Goal: Browse casually: Explore the website without a specific task or goal

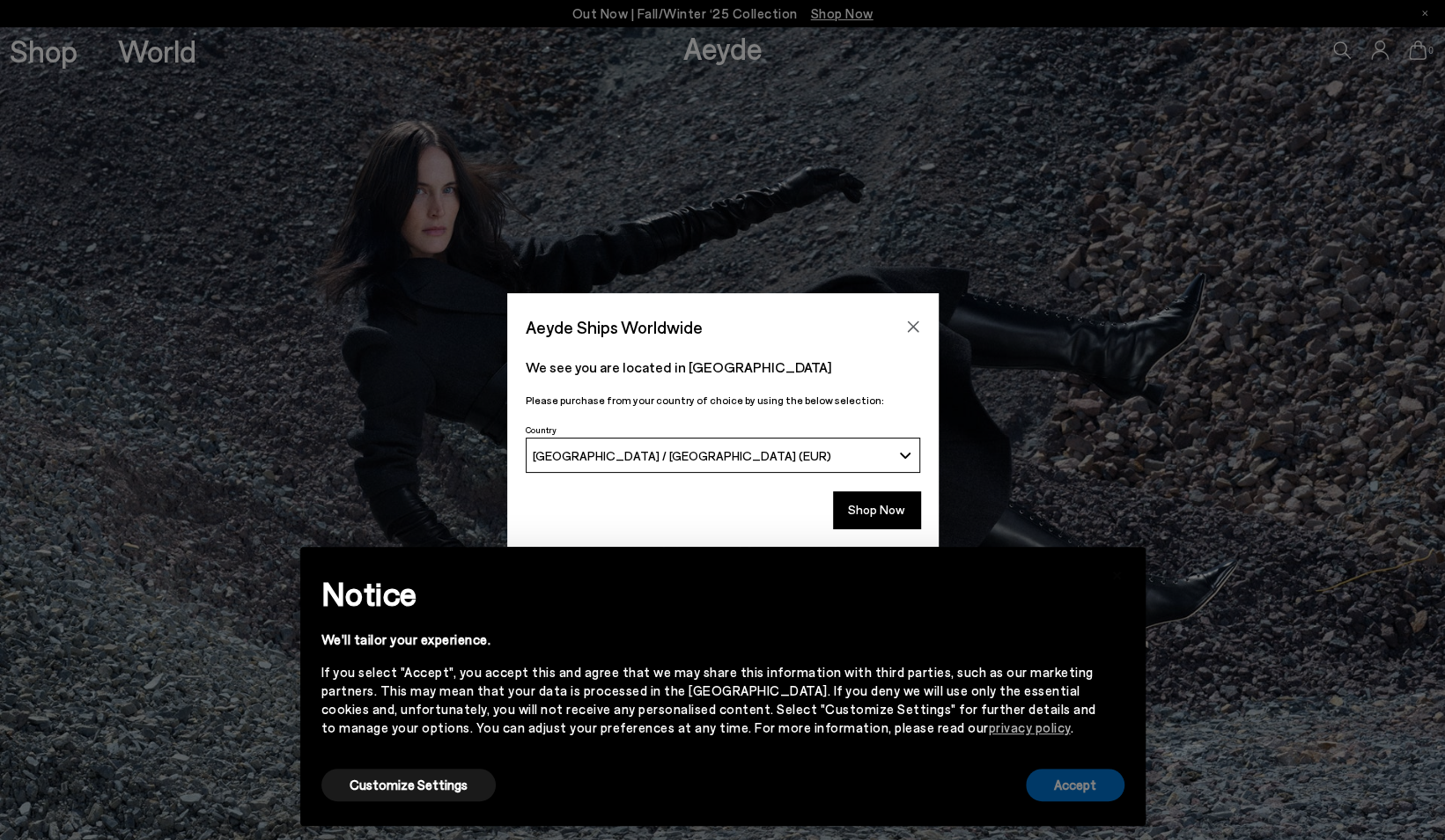
click at [1097, 790] on button "Accept" at bounding box center [1075, 785] width 98 height 32
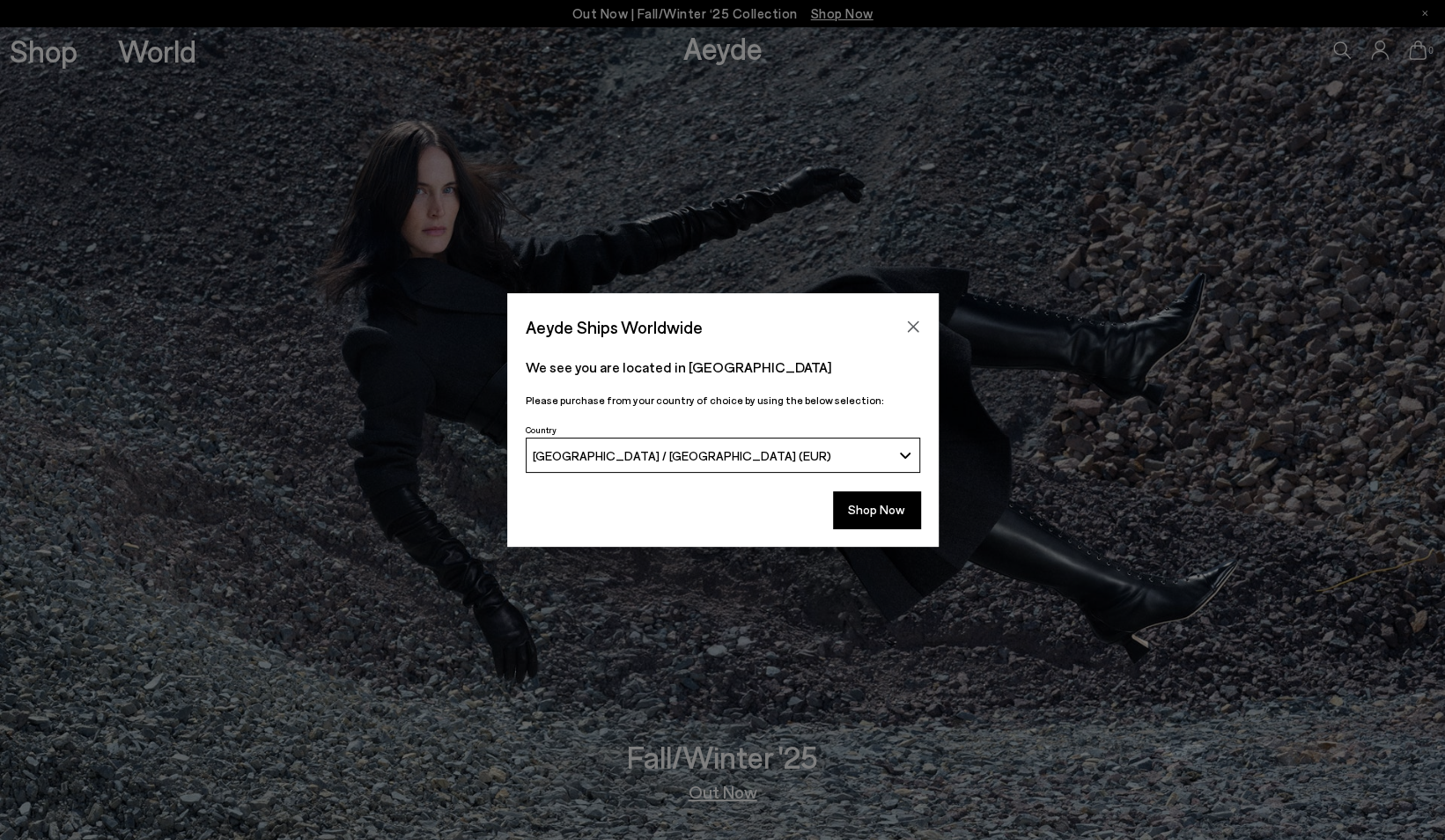
click at [881, 533] on div "Shop Now" at bounding box center [723, 515] width 432 height 65
click at [872, 493] on button "Shop Now" at bounding box center [877, 509] width 88 height 37
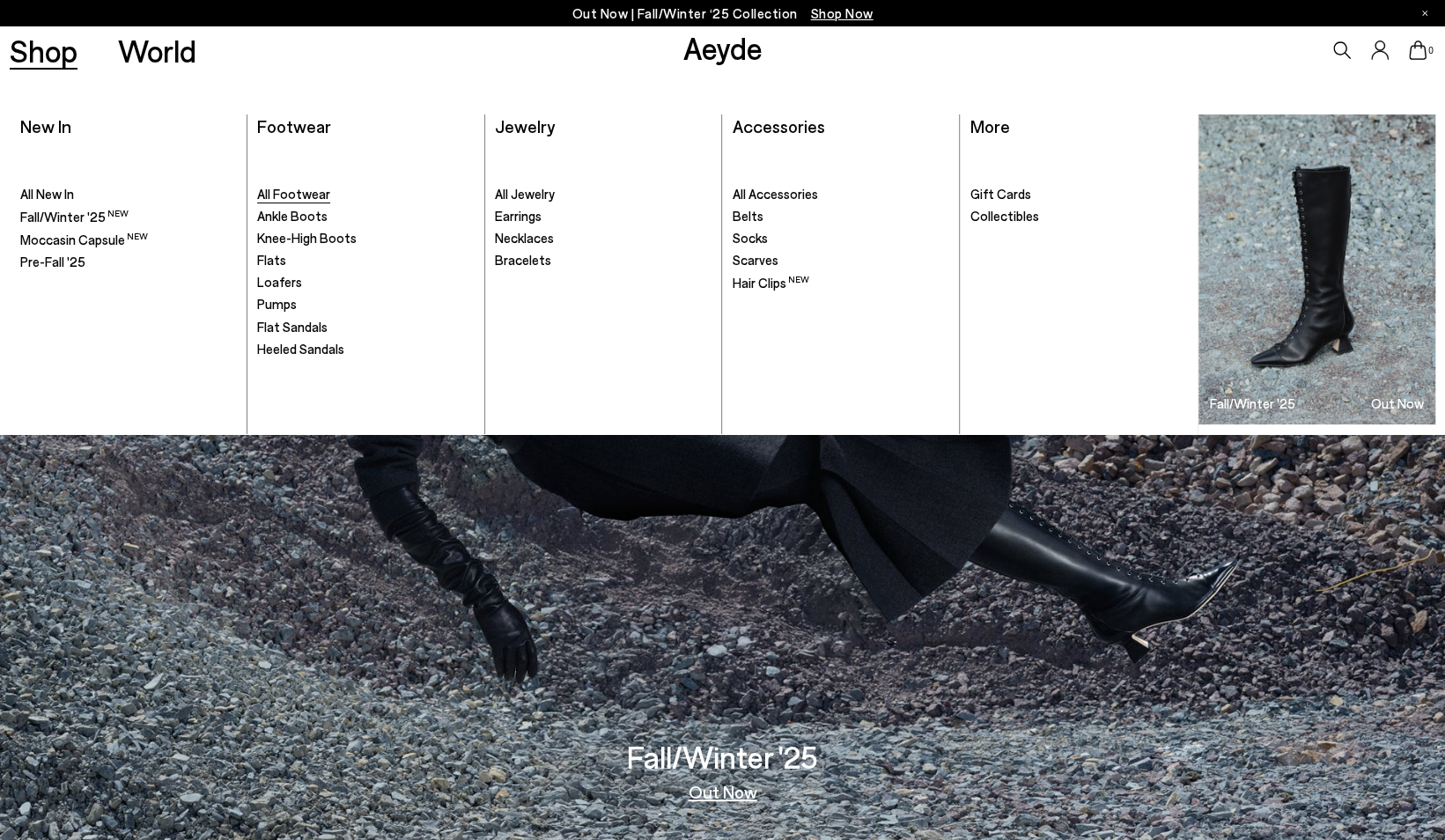
click at [298, 189] on span "All Footwear" at bounding box center [294, 194] width 73 height 16
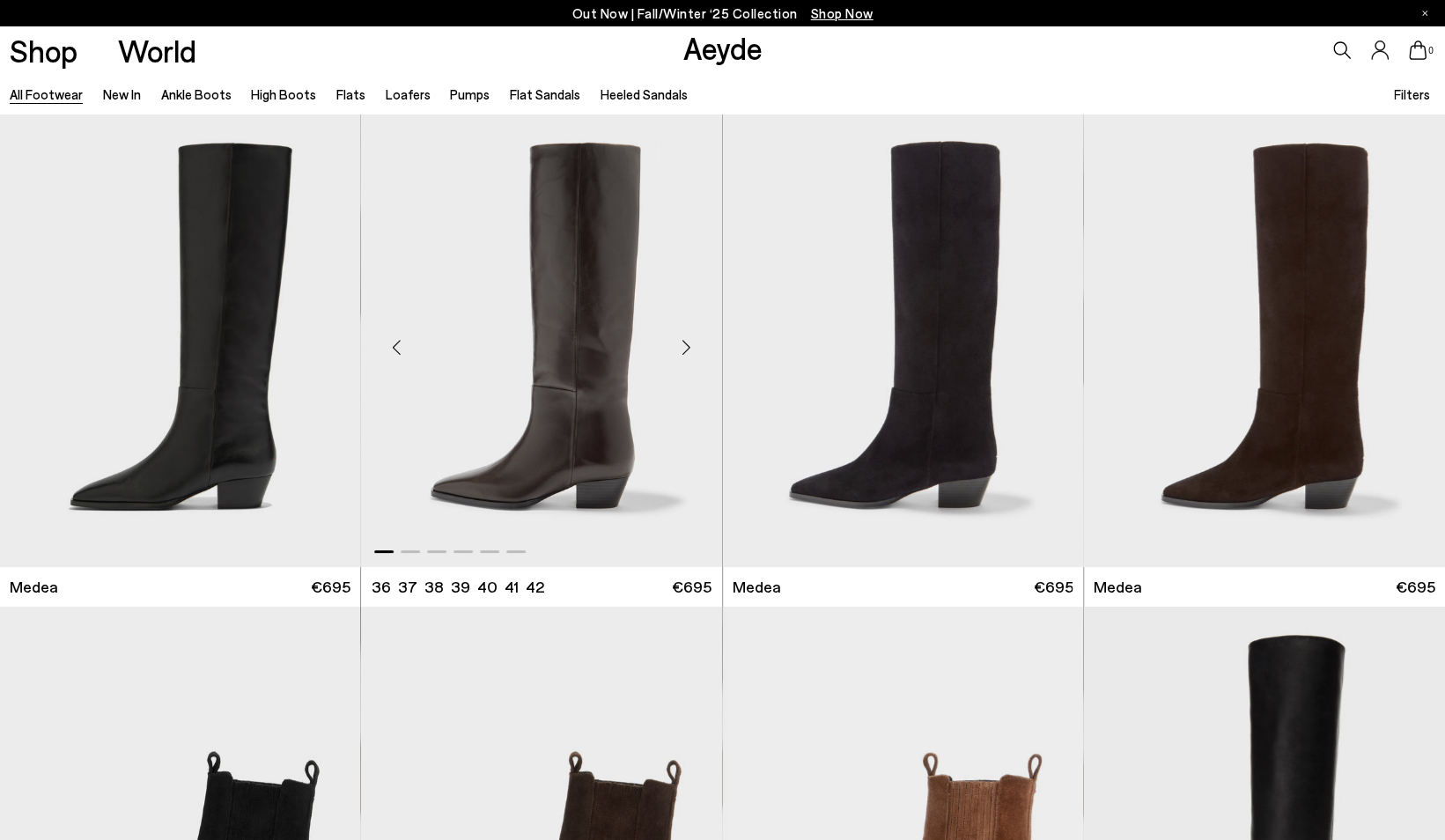
click at [693, 349] on div "Next slide" at bounding box center [686, 348] width 53 height 53
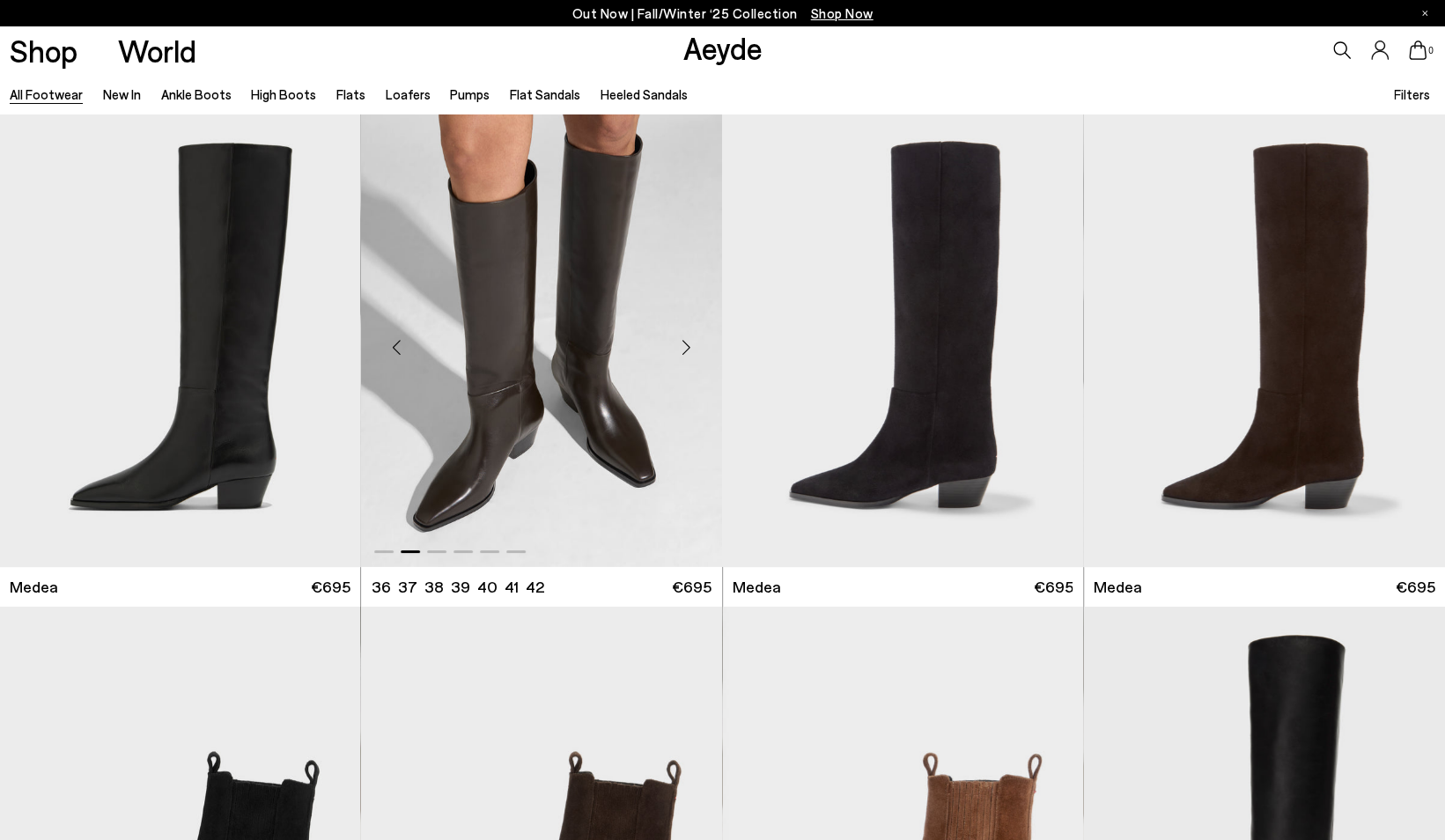
click at [693, 349] on div "Next slide" at bounding box center [686, 348] width 53 height 53
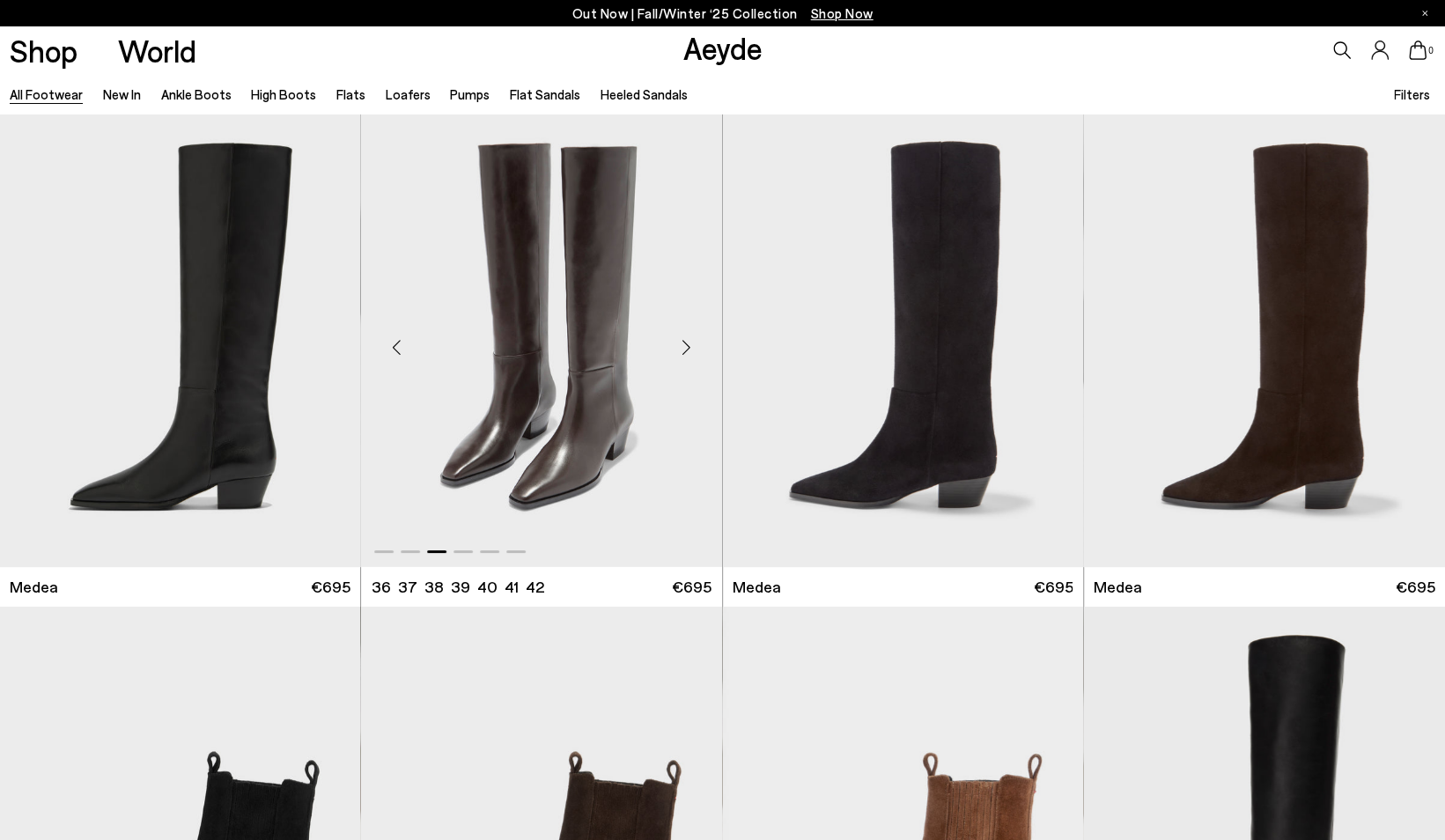
click at [693, 349] on div "Next slide" at bounding box center [686, 348] width 53 height 53
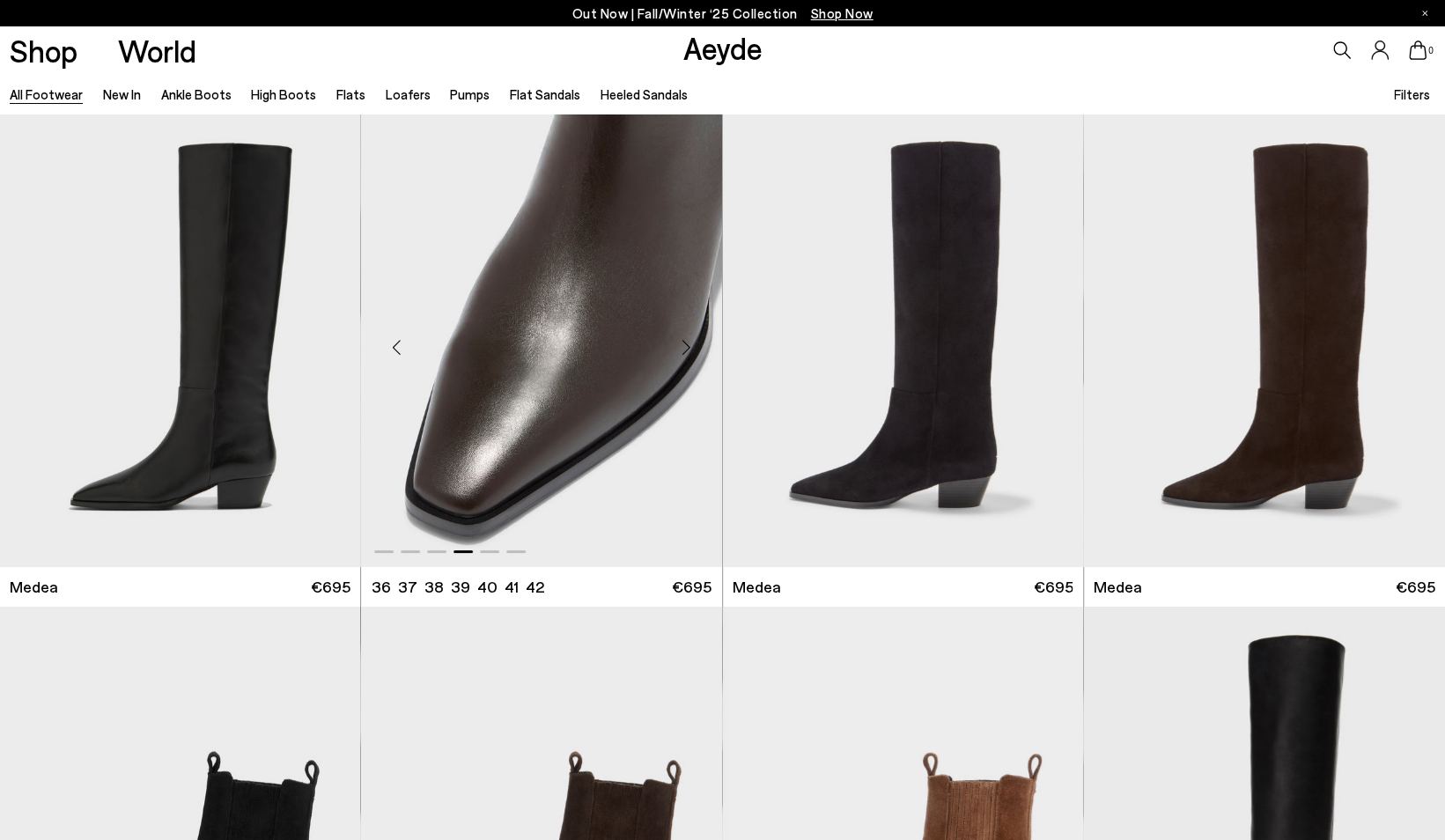
click at [693, 349] on div "Next slide" at bounding box center [686, 348] width 53 height 53
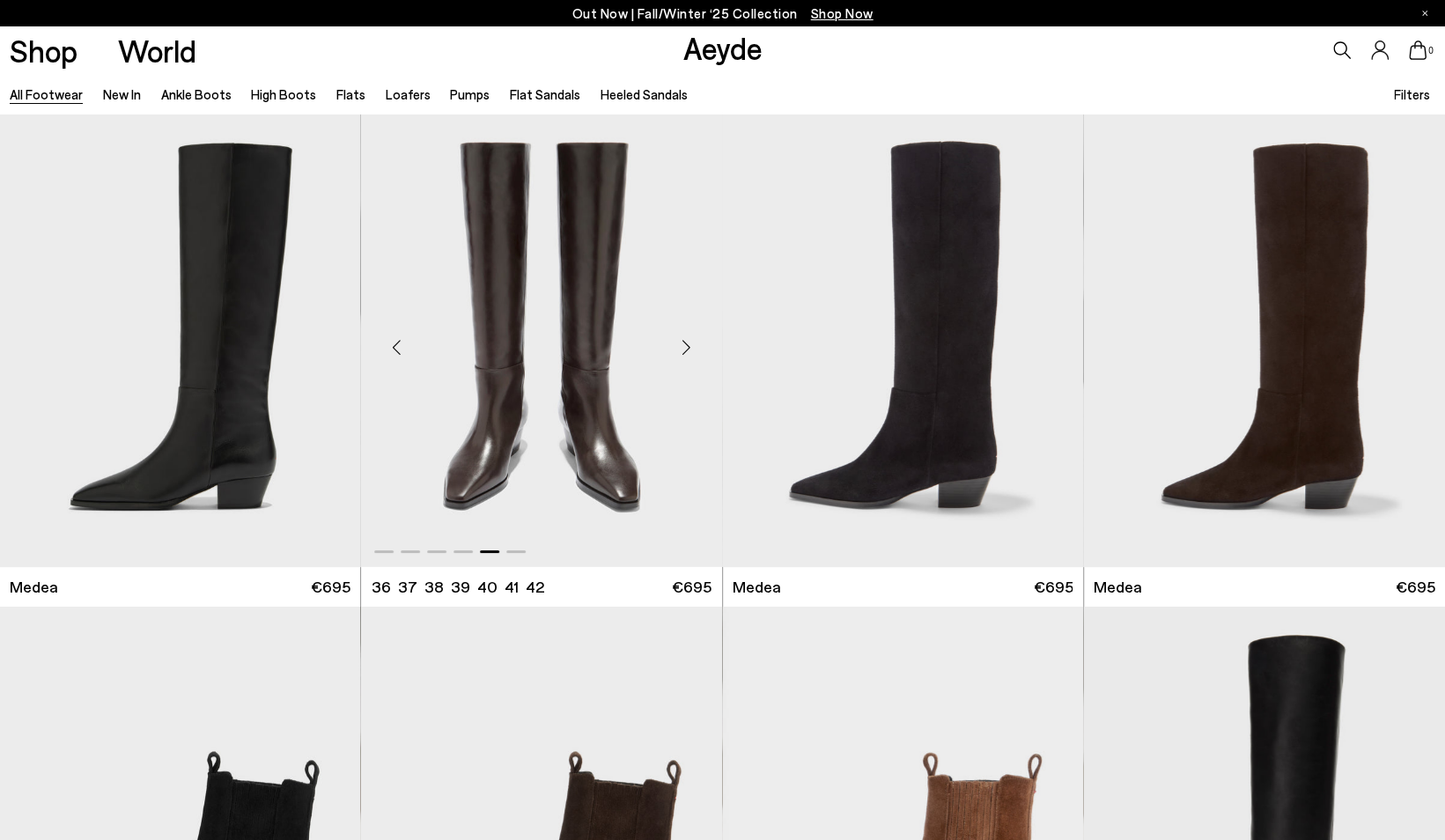
click at [693, 349] on div "Next slide" at bounding box center [686, 348] width 53 height 53
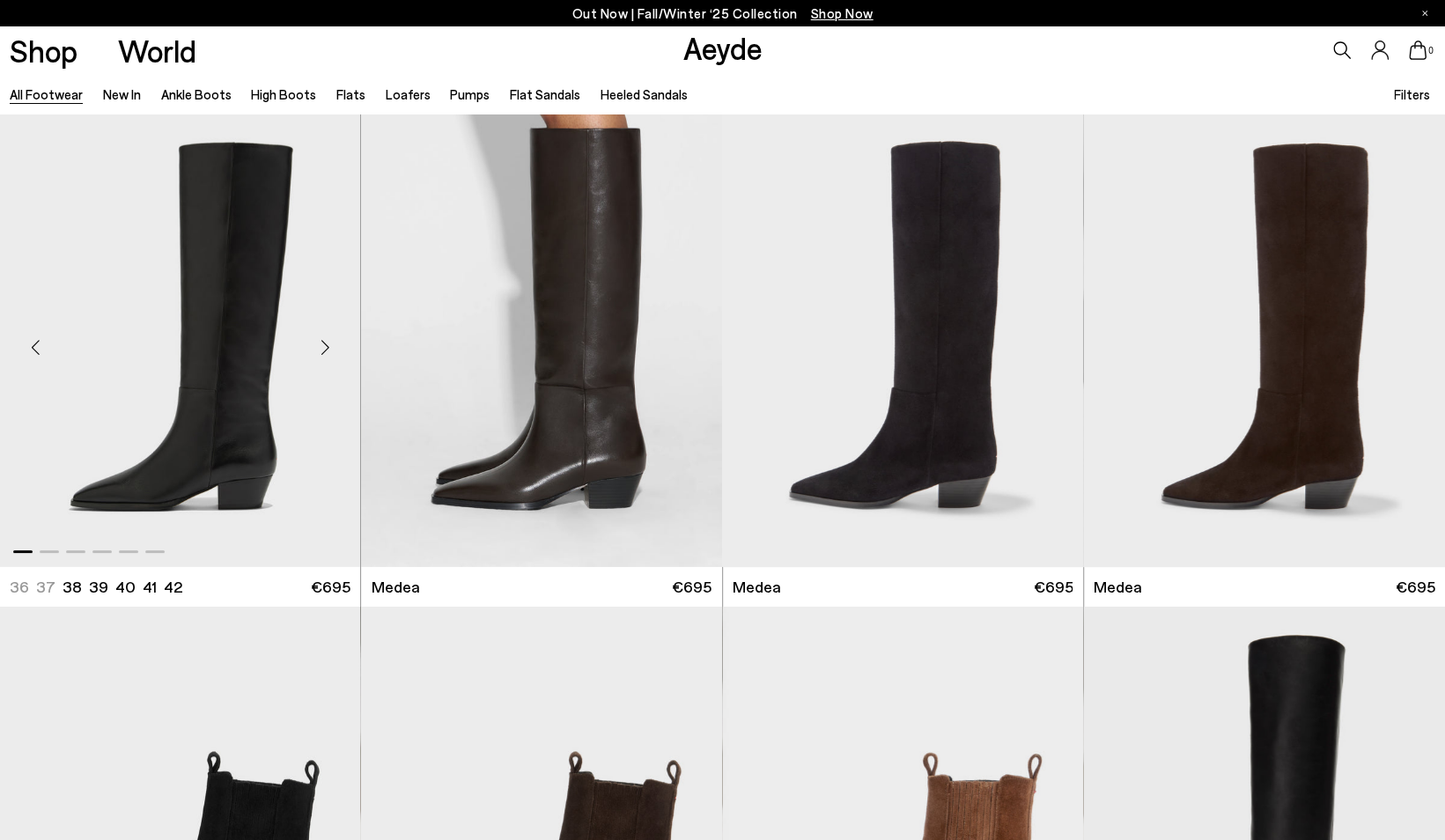
click at [324, 345] on div "Next slide" at bounding box center [324, 348] width 53 height 53
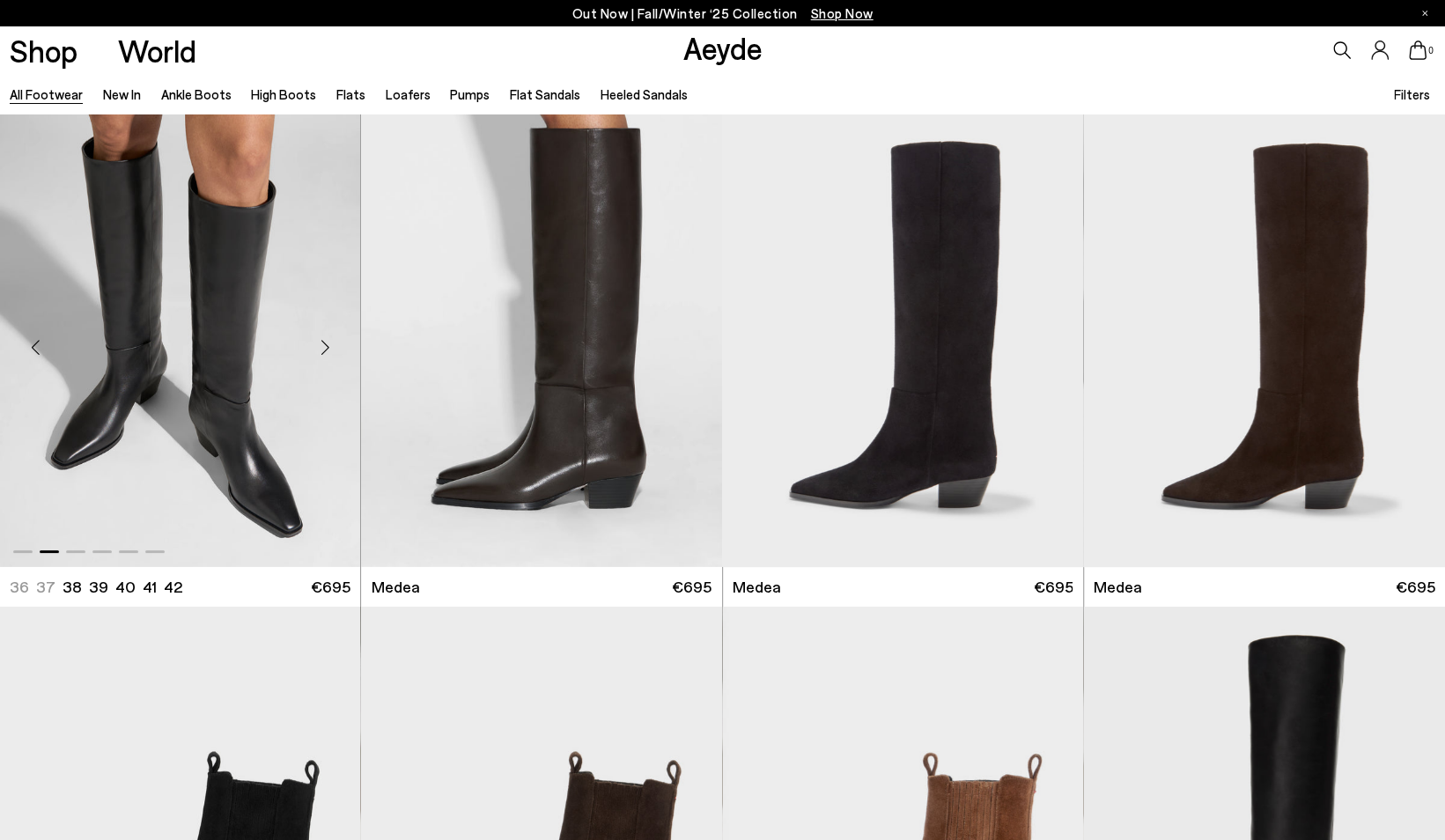
click at [324, 345] on div "Next slide" at bounding box center [324, 348] width 53 height 53
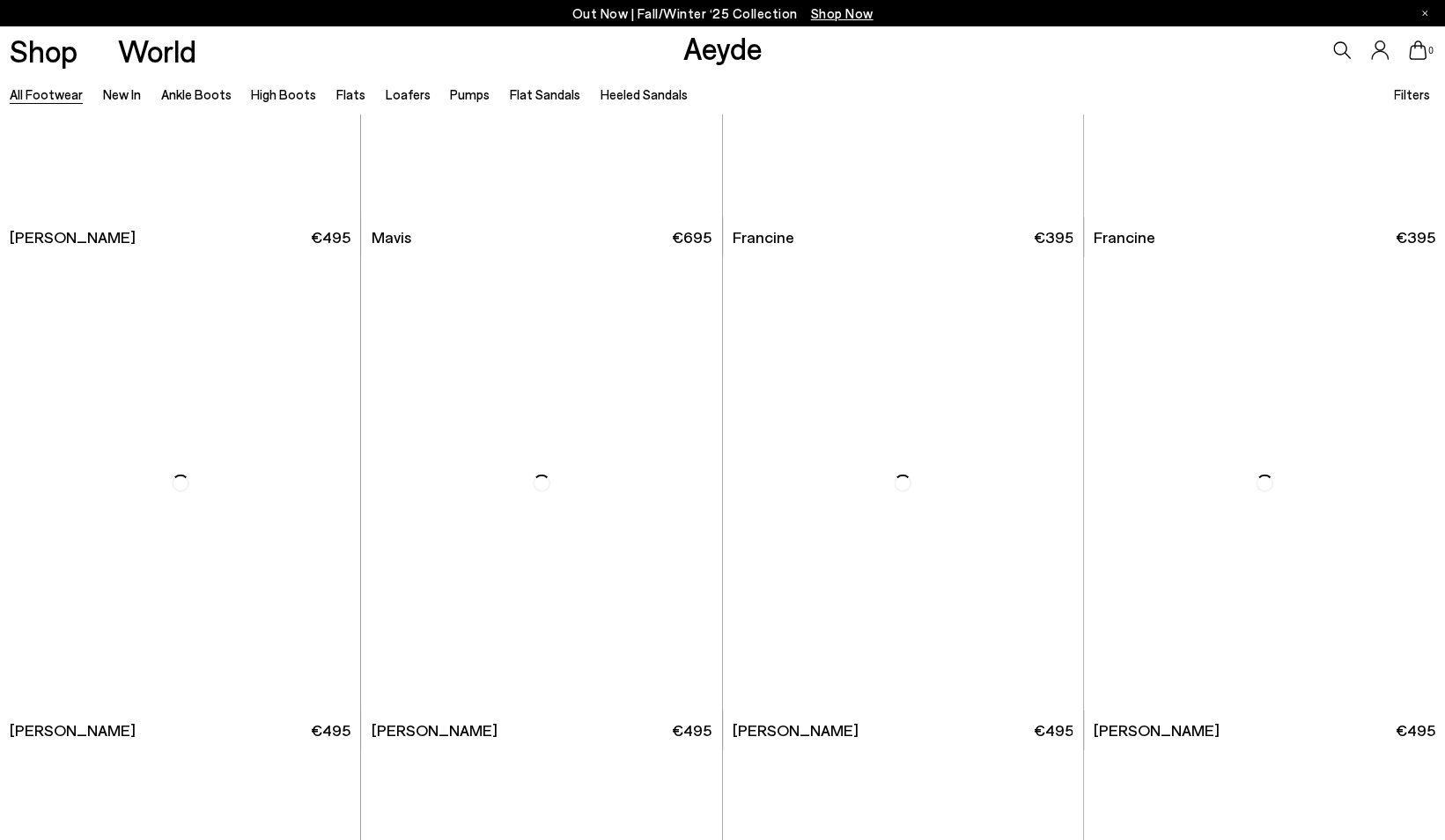
scroll to position [3305, 0]
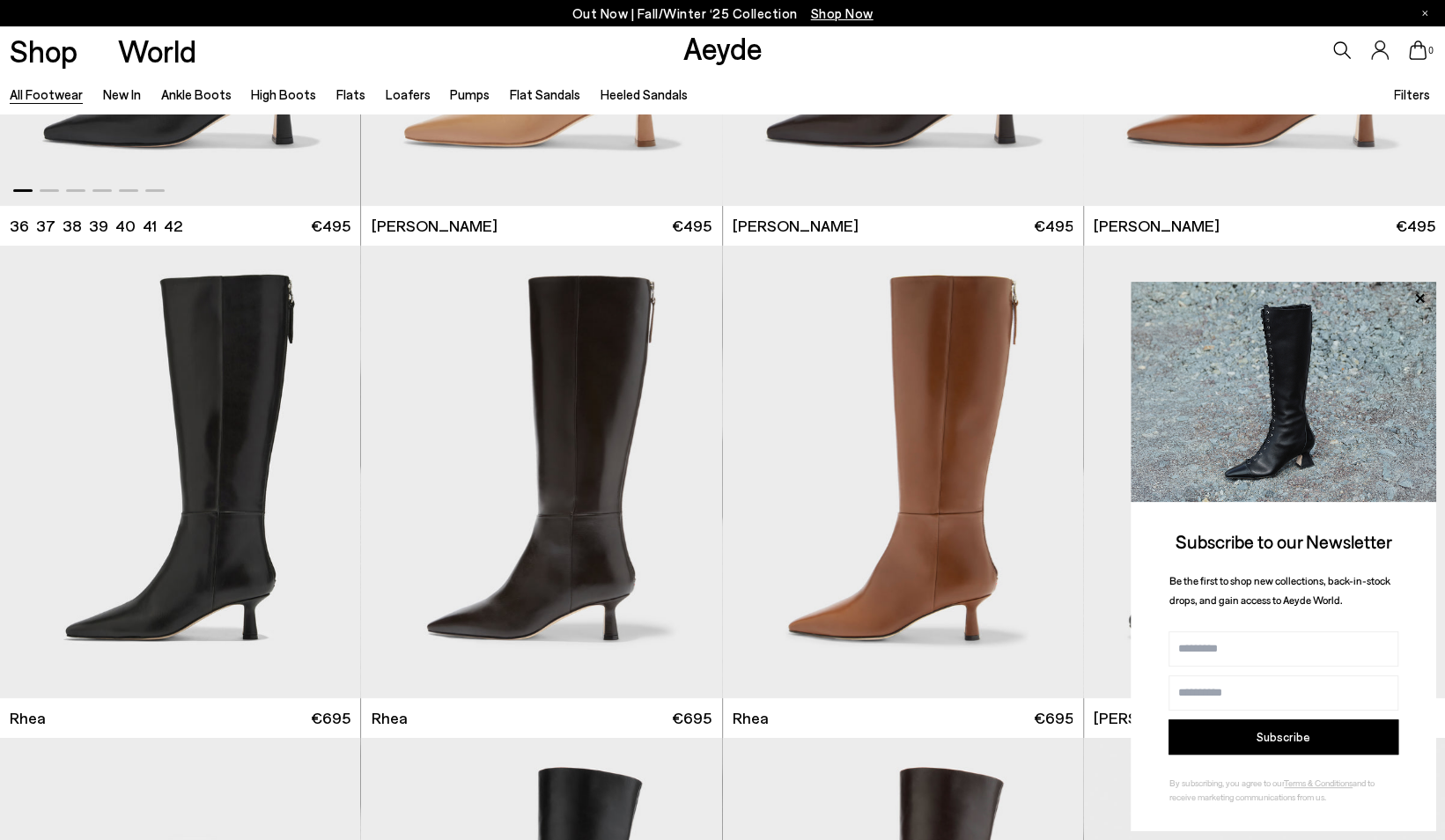
scroll to position [3809, 0]
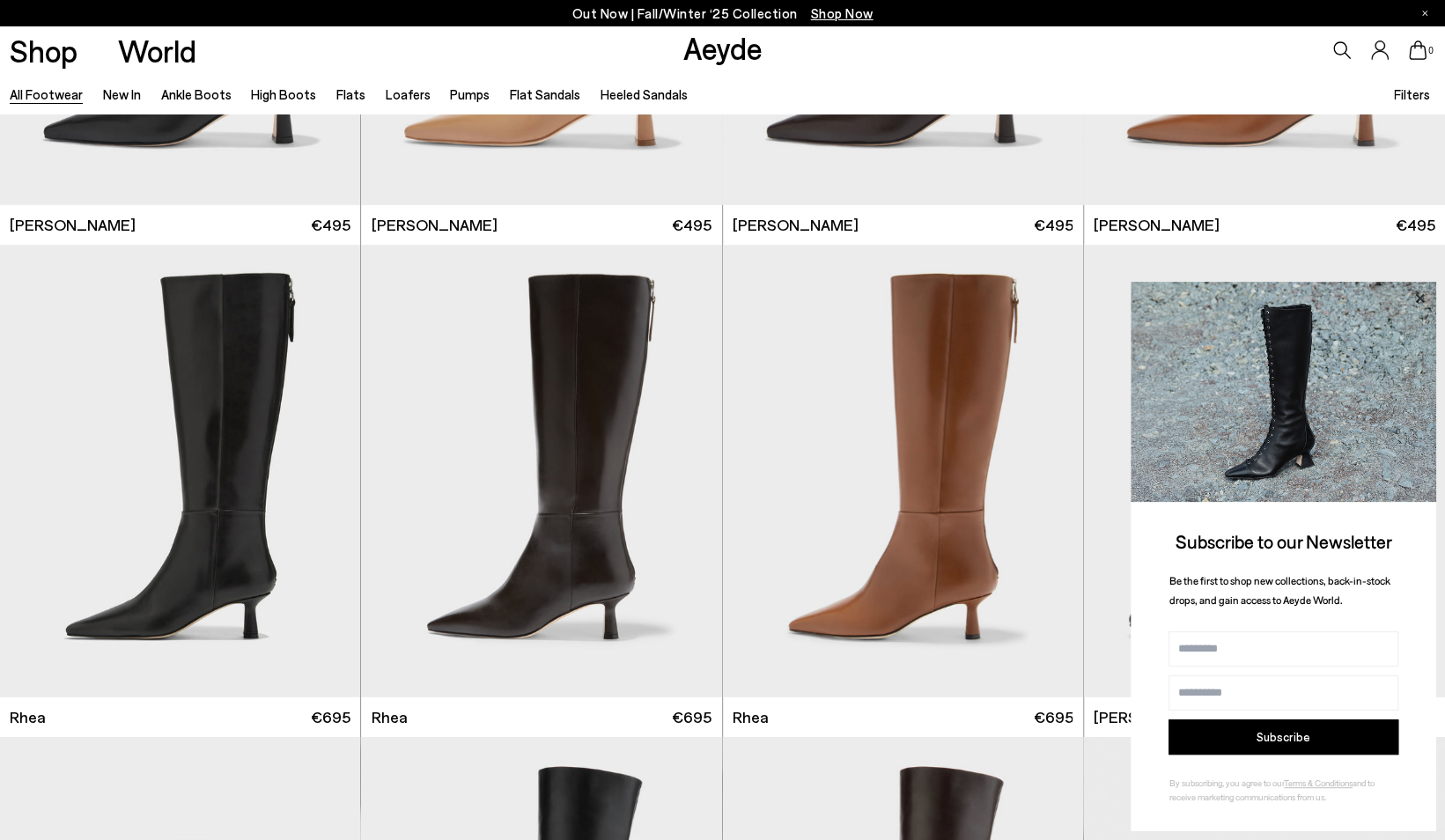
click at [1417, 299] on icon at bounding box center [1419, 298] width 9 height 9
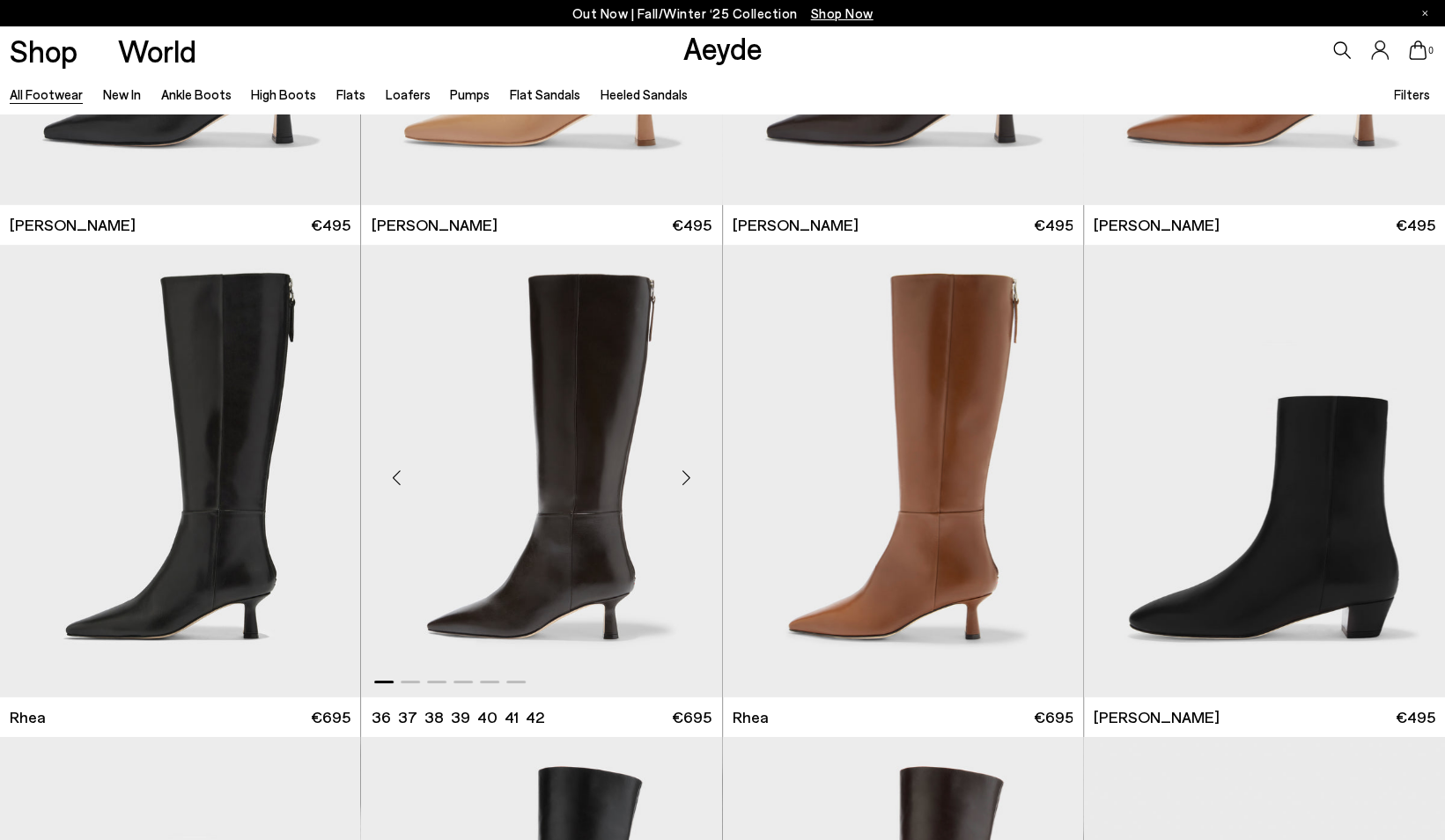
click at [689, 483] on div "Next slide" at bounding box center [686, 477] width 53 height 53
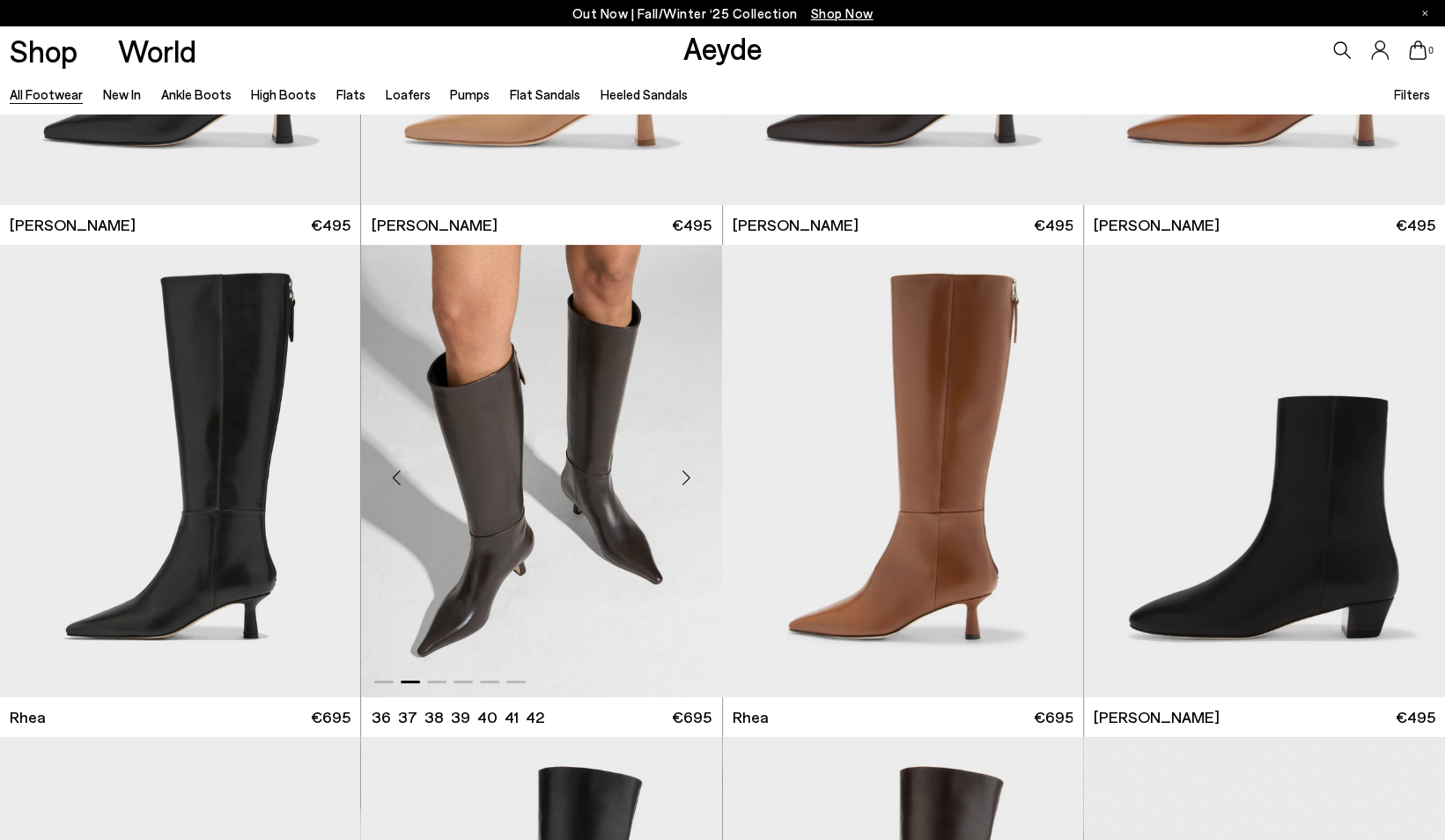
click at [689, 483] on div "Next slide" at bounding box center [686, 477] width 53 height 53
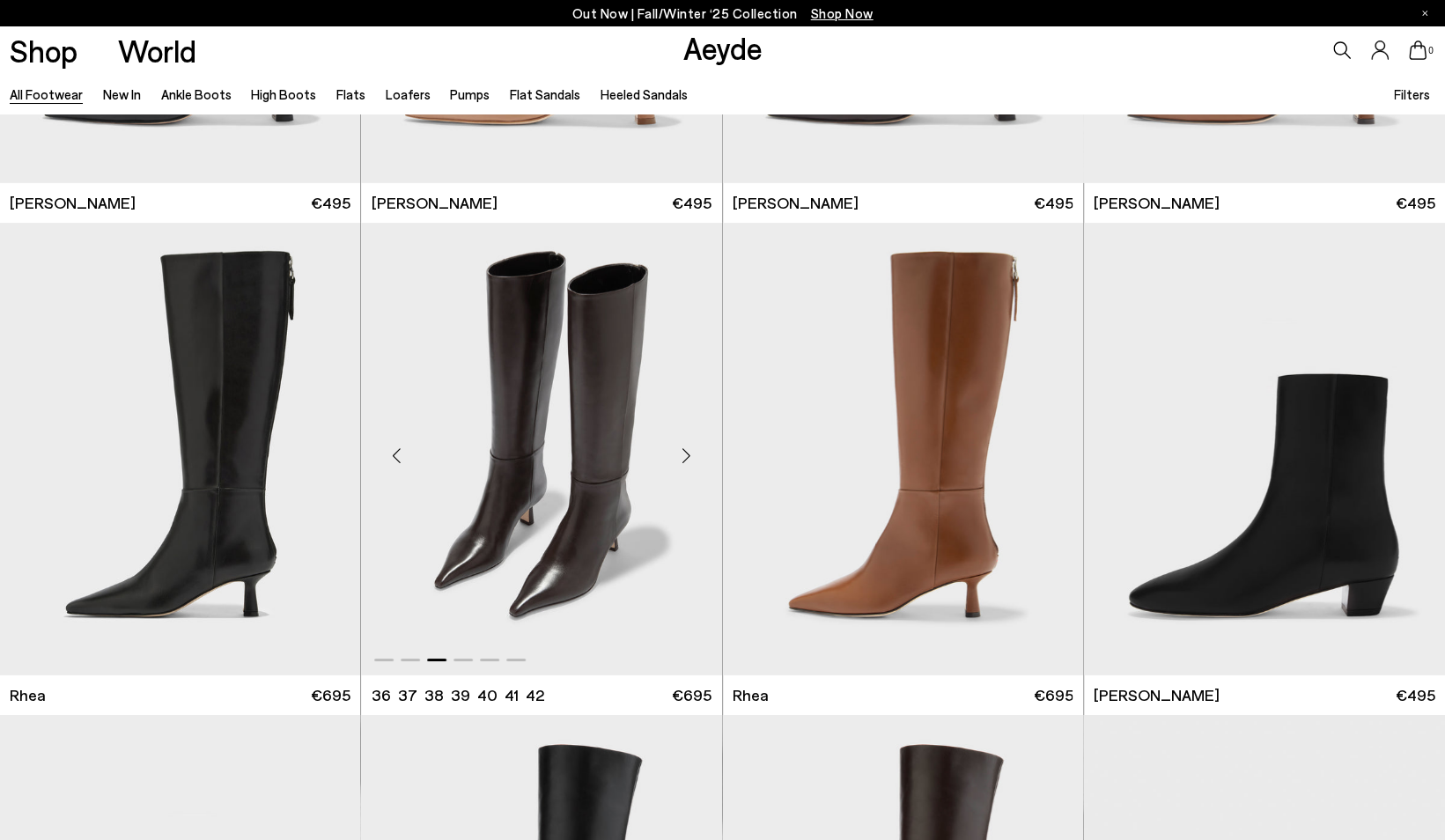
scroll to position [3833, 0]
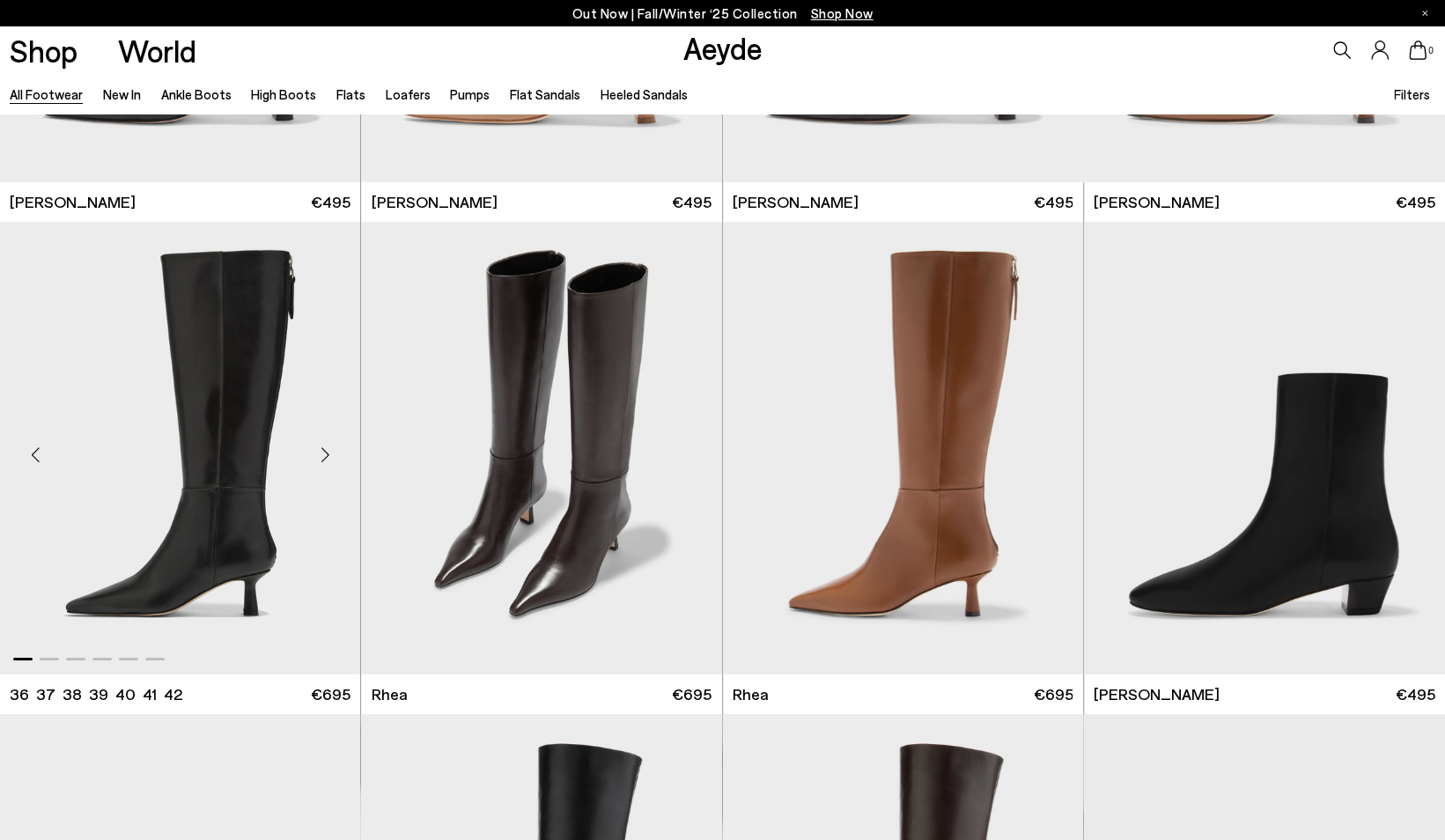
click at [321, 459] on div "Next slide" at bounding box center [324, 455] width 53 height 53
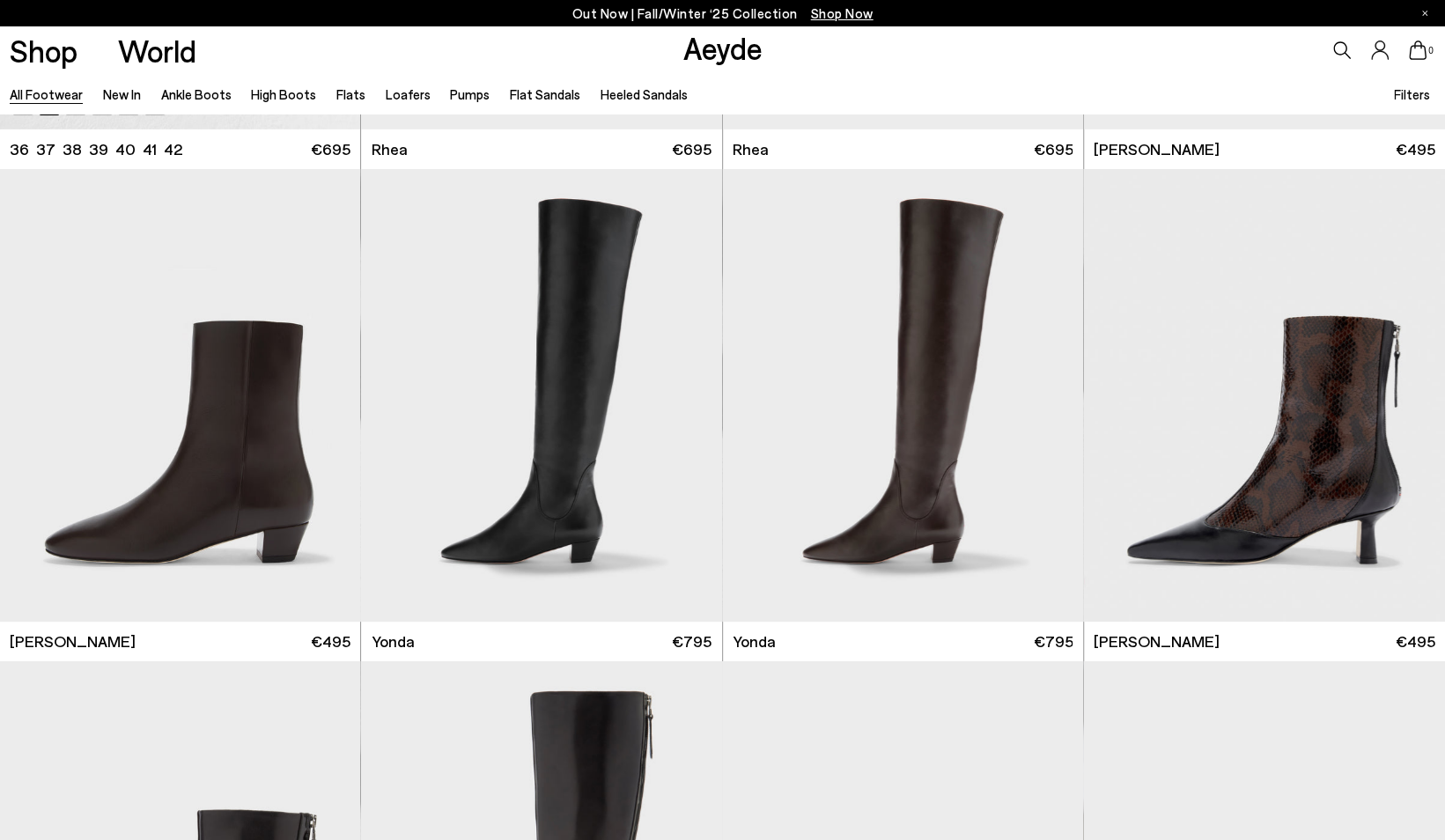
scroll to position [4380, 0]
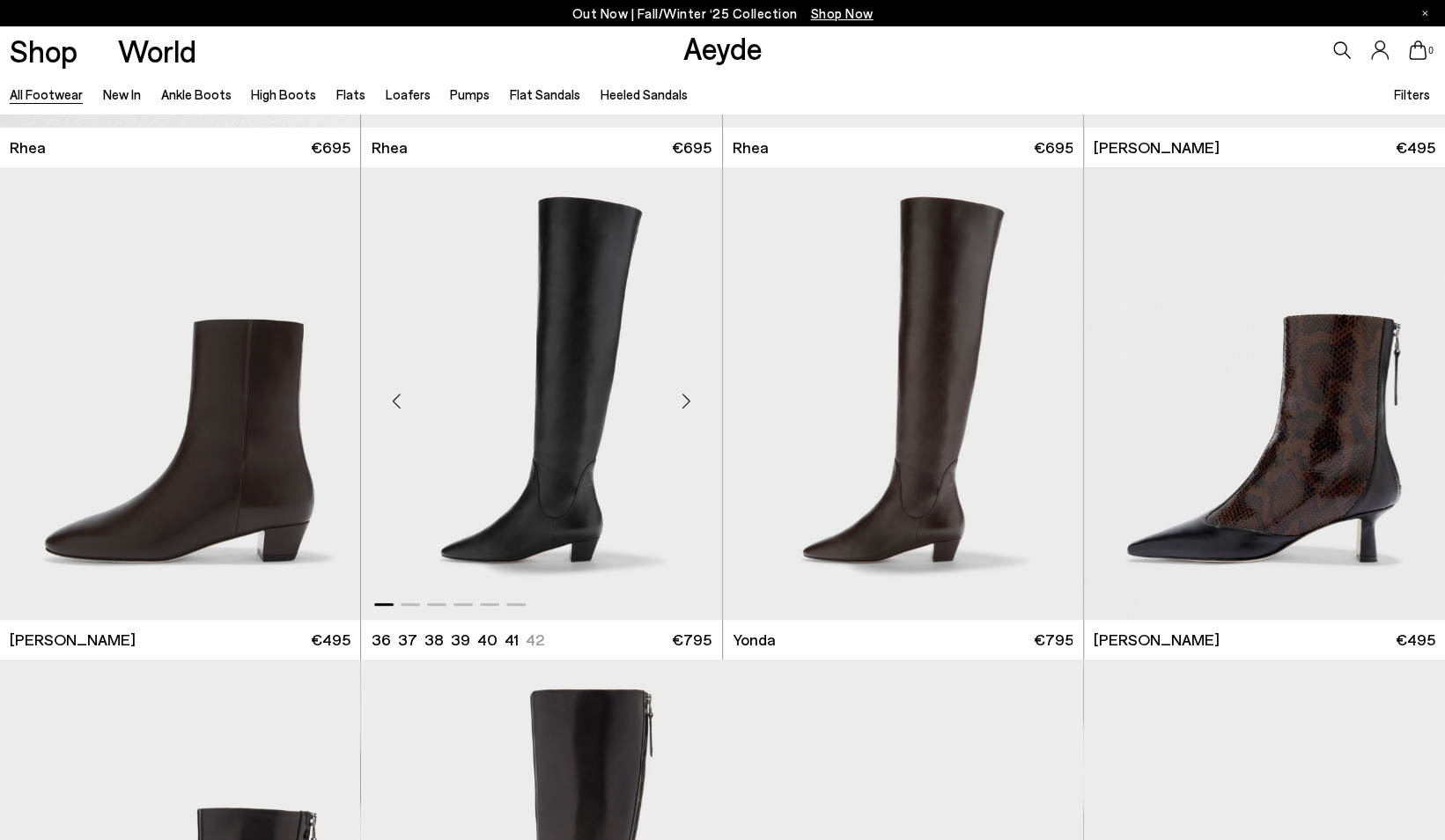
click at [681, 391] on div "Next slide" at bounding box center [686, 400] width 53 height 53
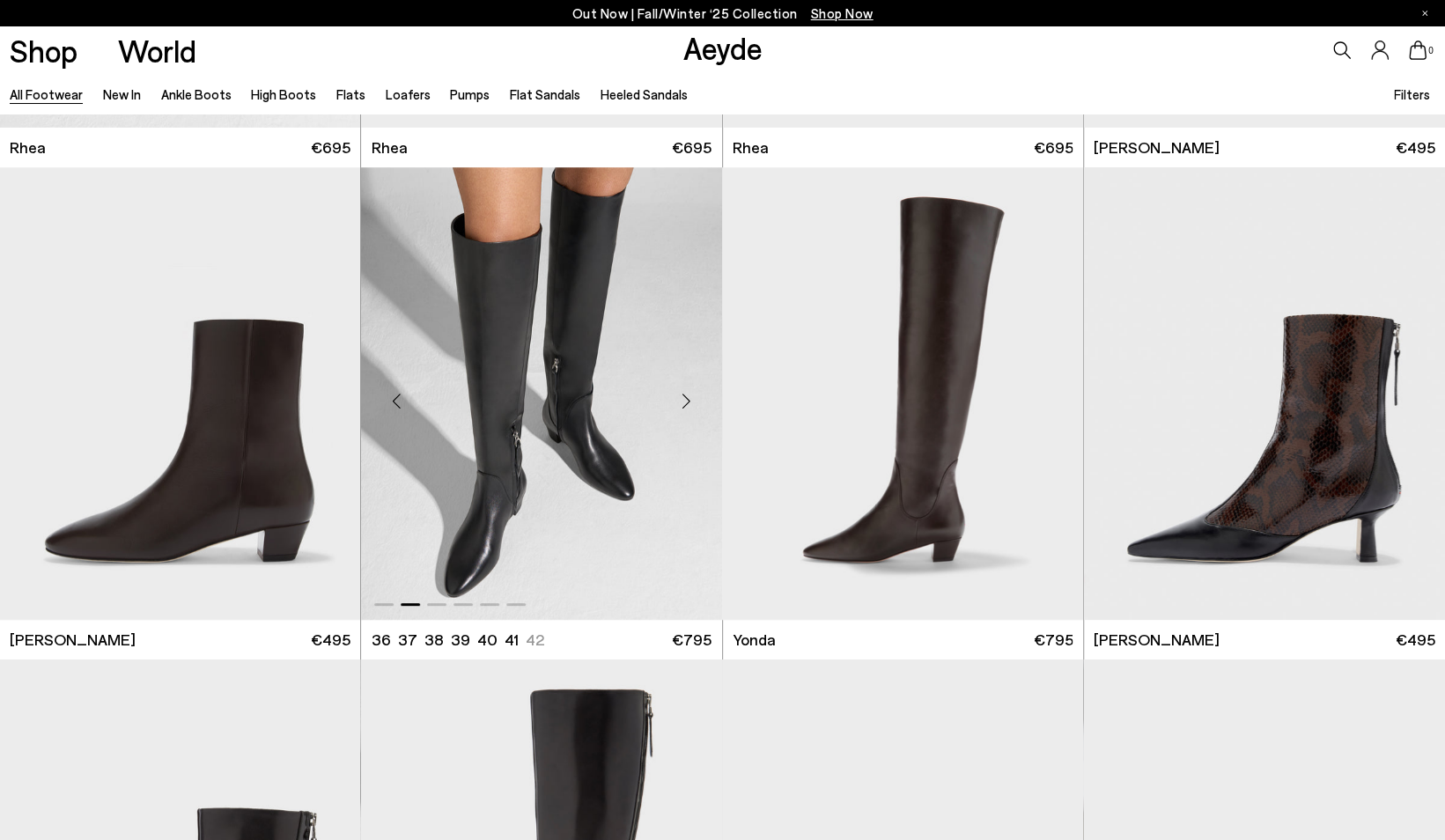
click at [681, 391] on div "Next slide" at bounding box center [686, 400] width 53 height 53
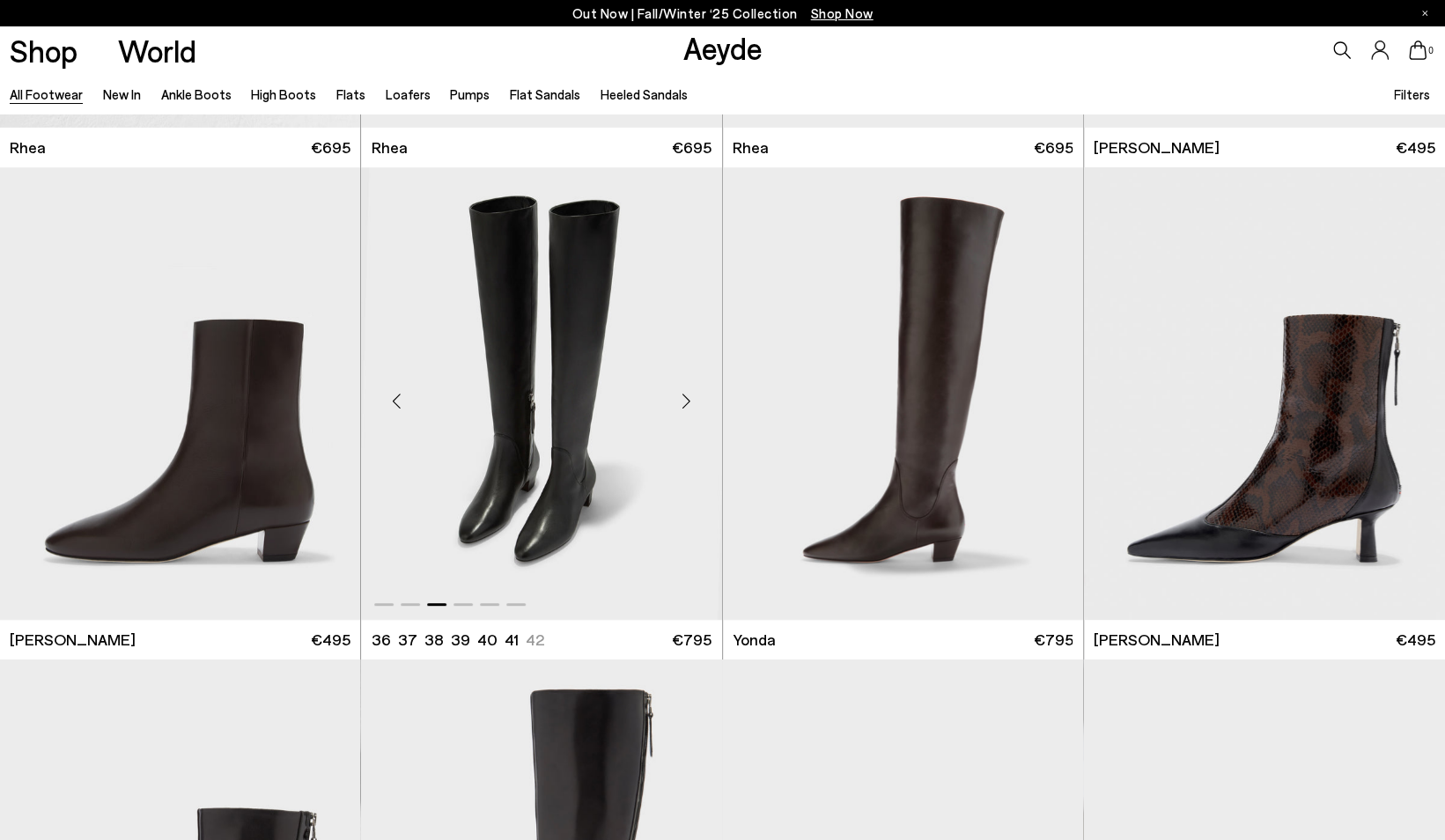
click at [681, 391] on div "Next slide" at bounding box center [686, 400] width 53 height 53
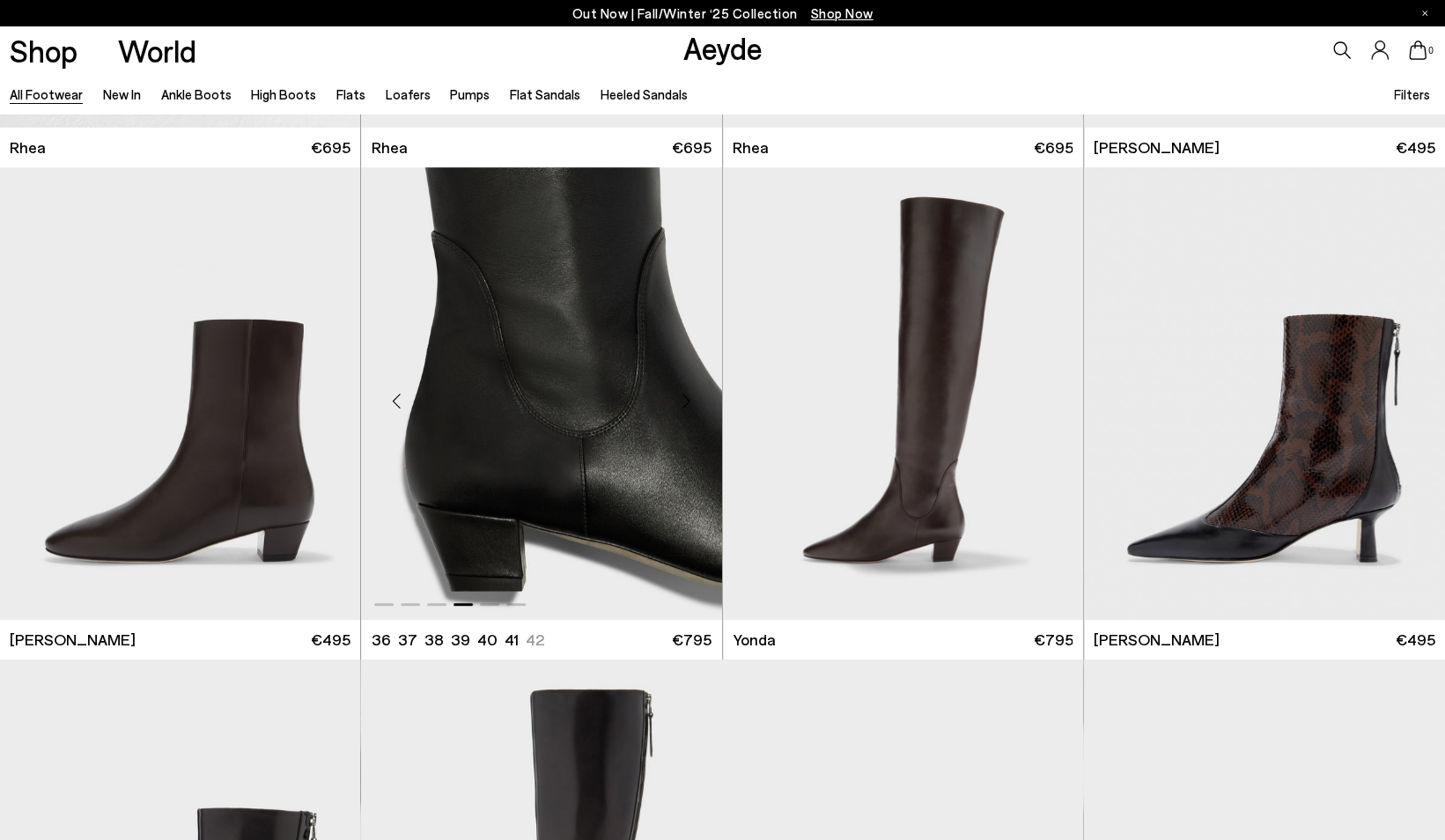
click at [681, 391] on div "Next slide" at bounding box center [686, 400] width 53 height 53
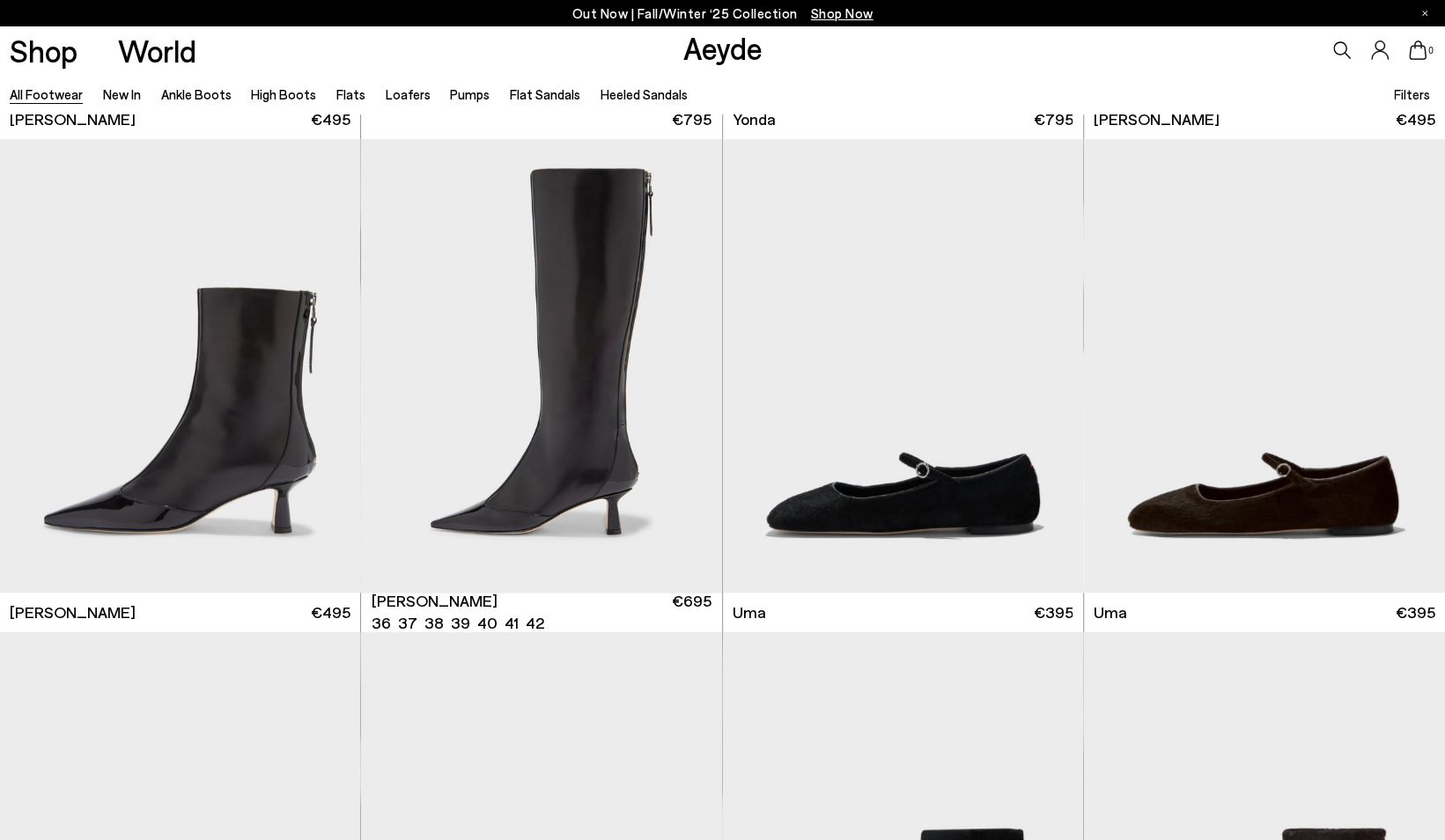
scroll to position [4901, 0]
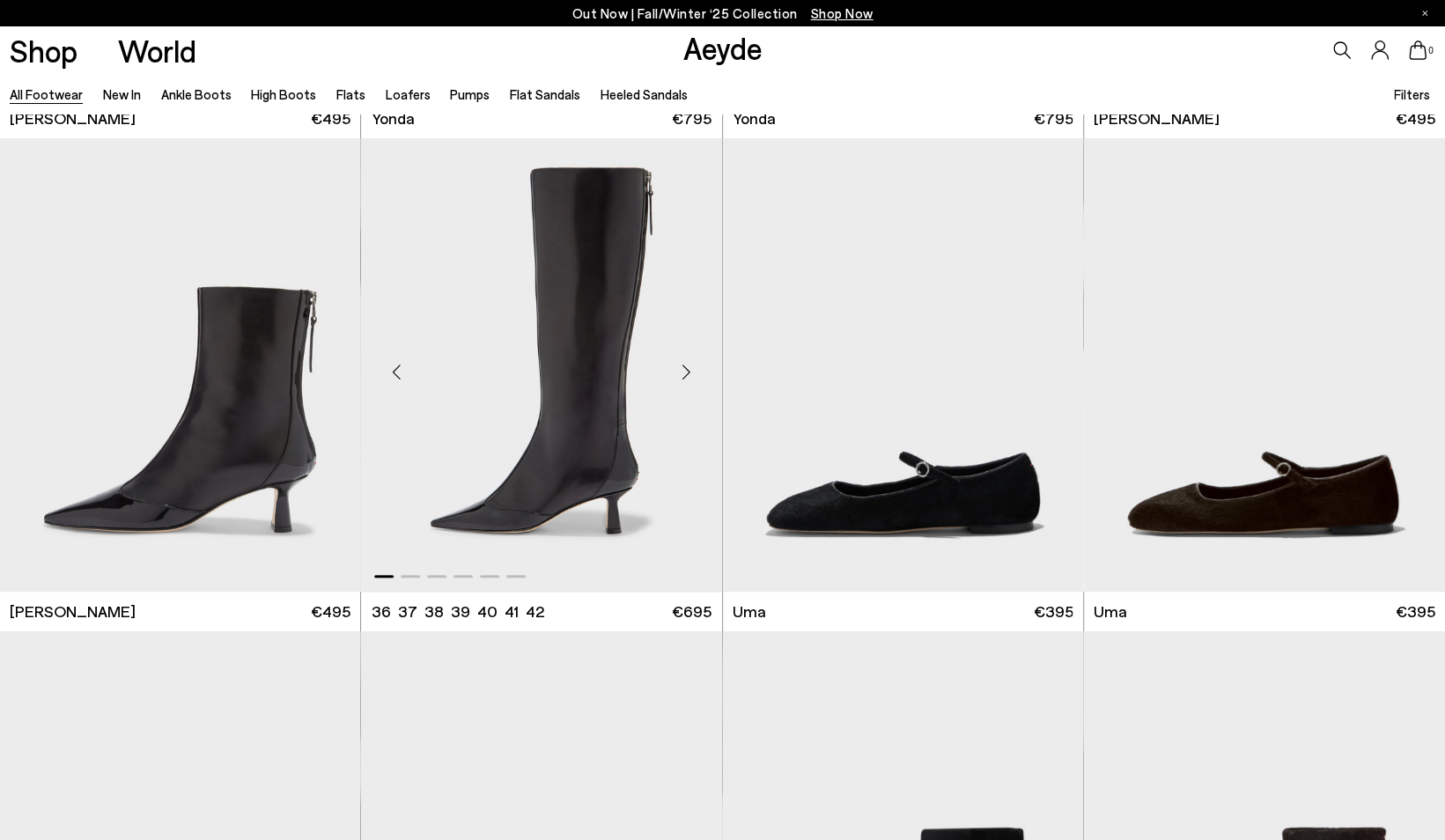
click at [684, 377] on div "Next slide" at bounding box center [686, 372] width 53 height 53
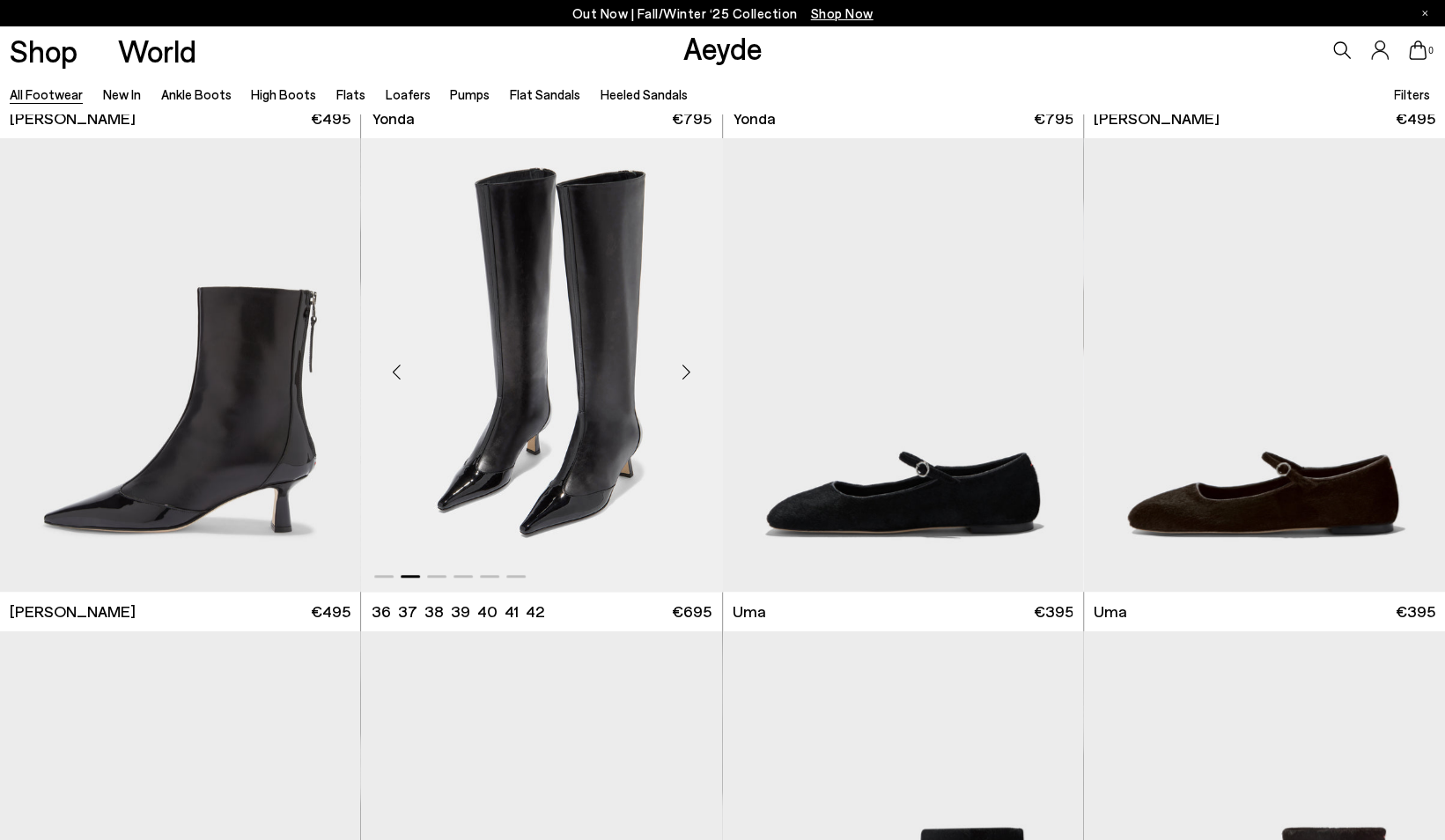
click at [684, 377] on div "Next slide" at bounding box center [686, 372] width 53 height 53
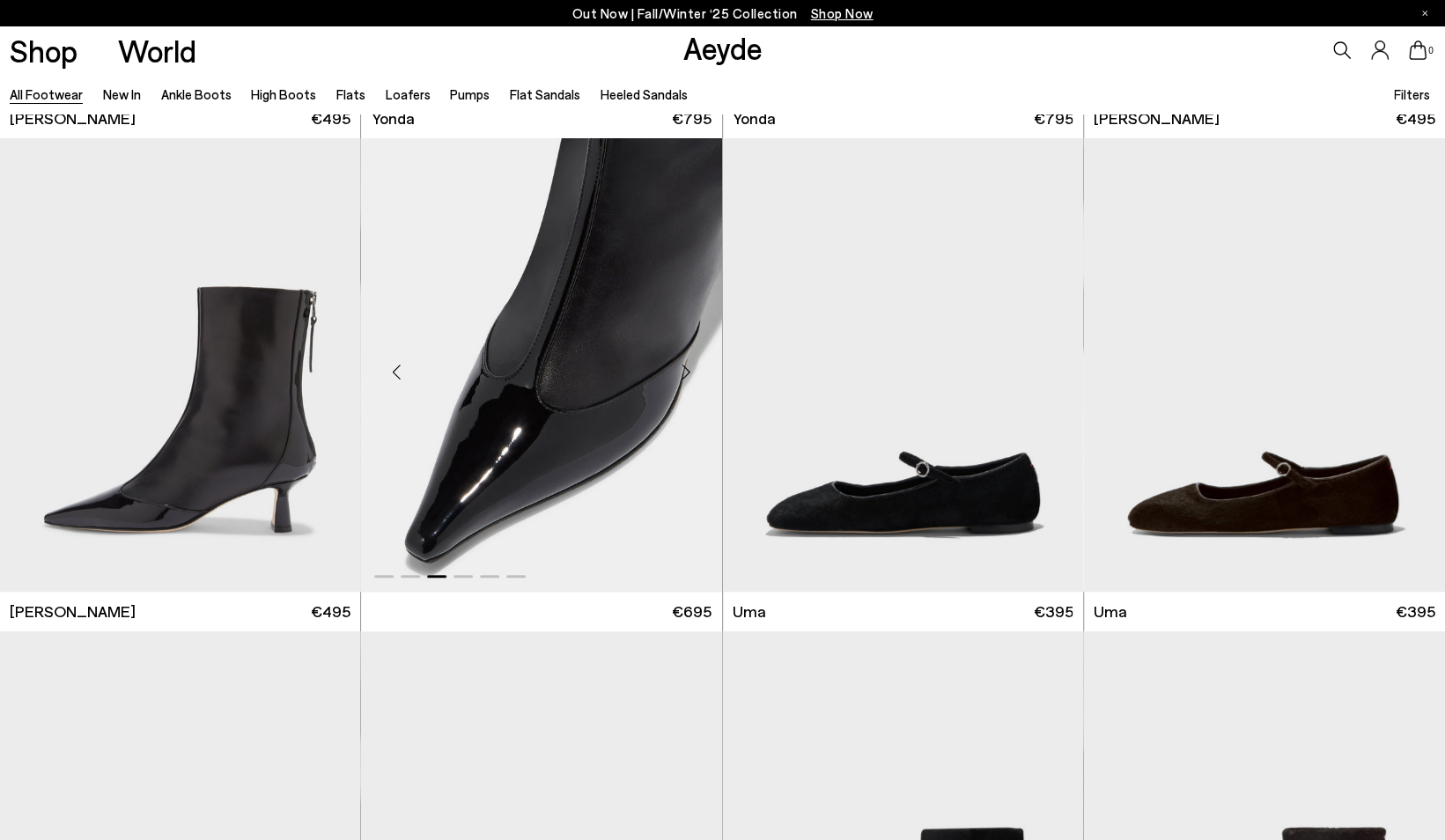
scroll to position [4846, 0]
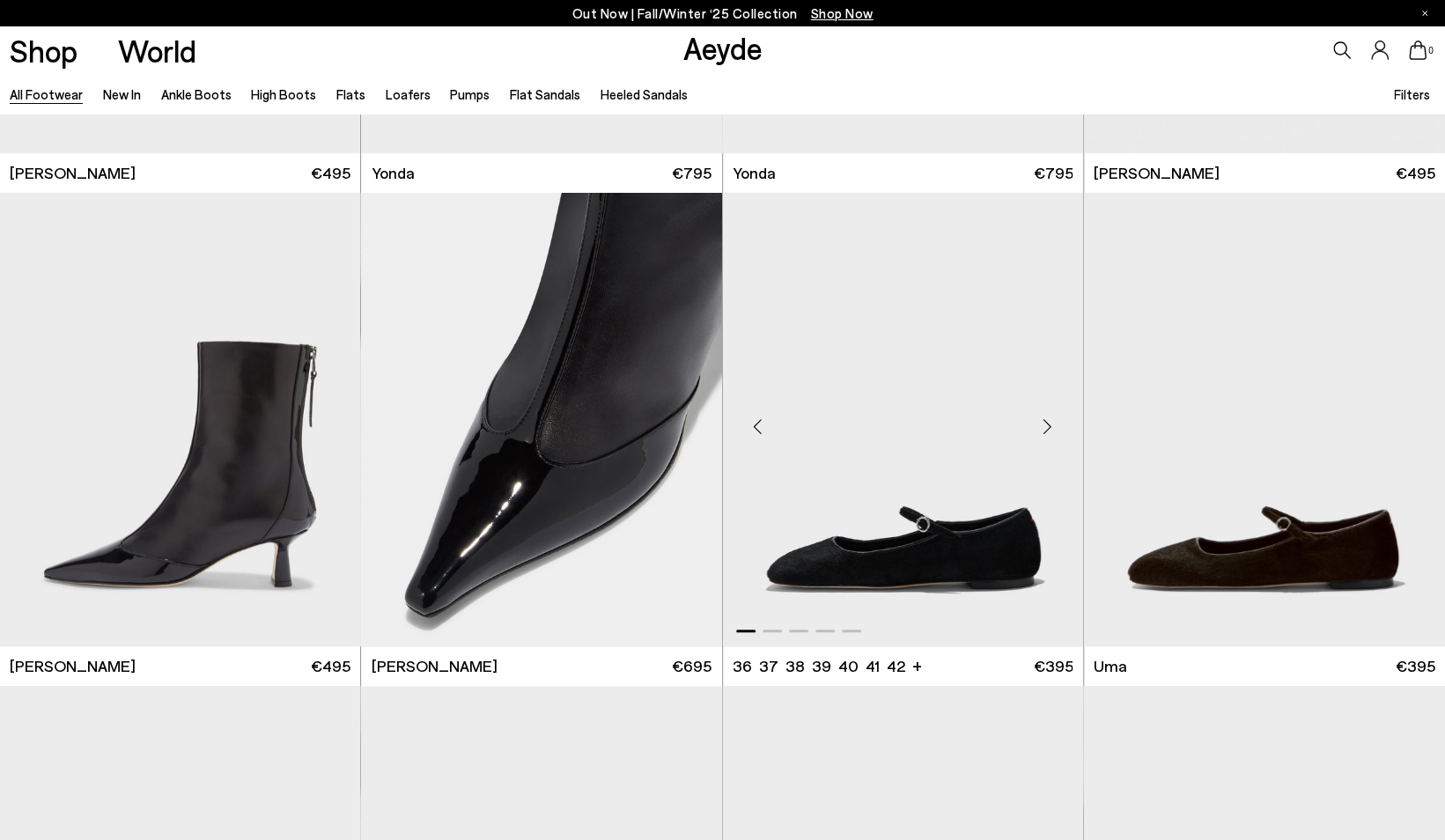
click at [1047, 428] on div "Next slide" at bounding box center [1047, 426] width 53 height 53
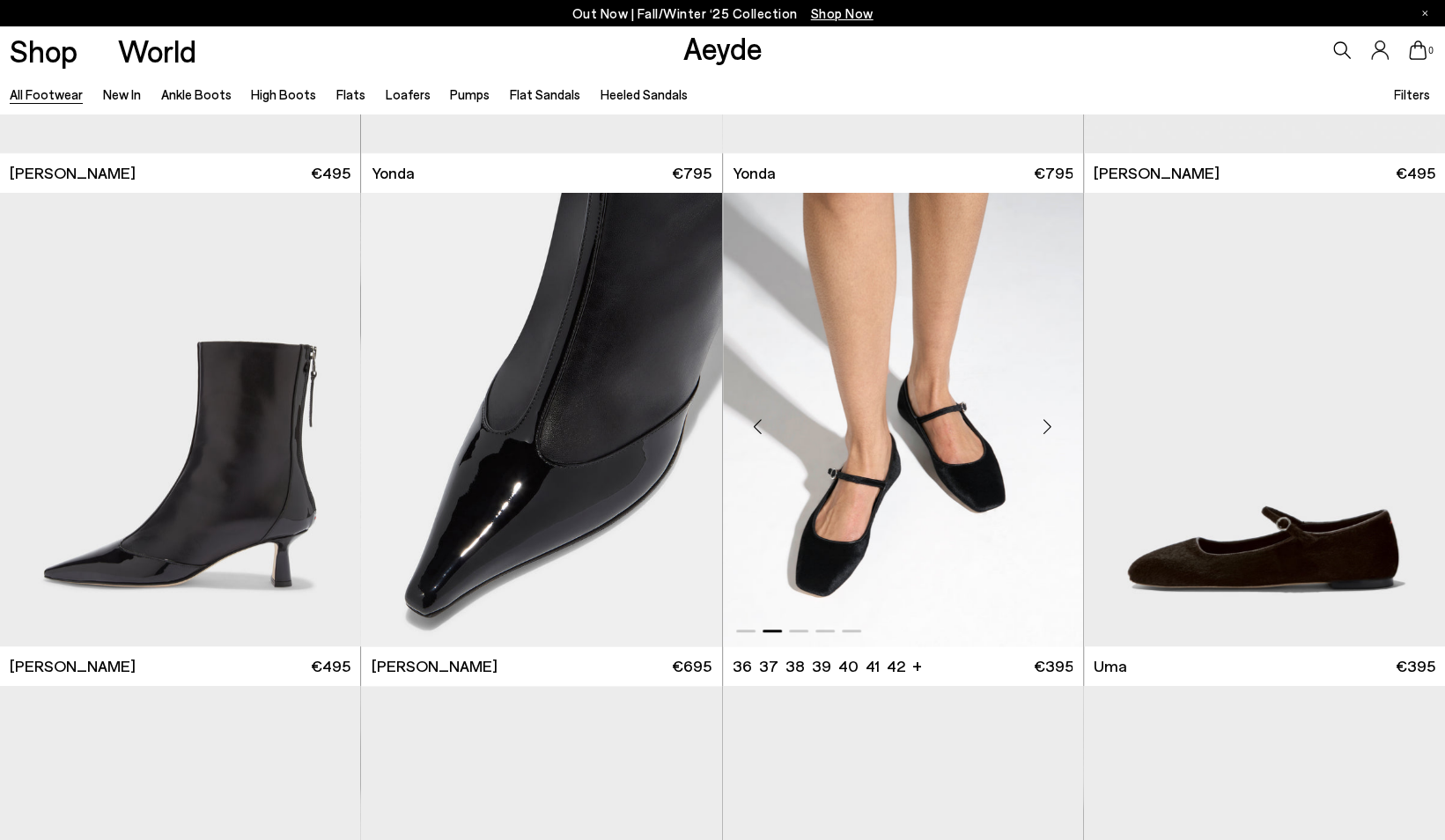
click at [1047, 428] on div "Next slide" at bounding box center [1047, 426] width 53 height 53
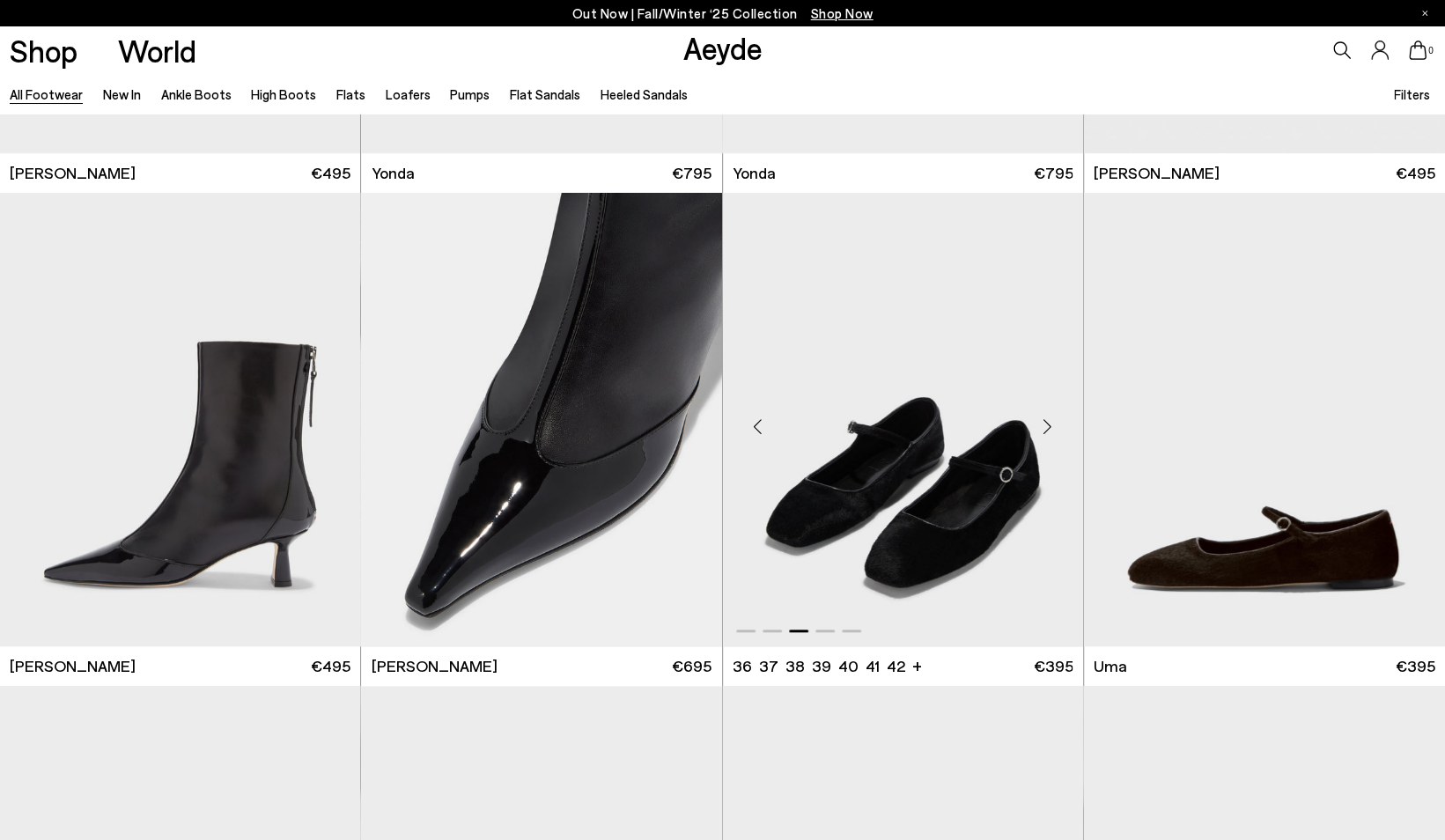
click at [1047, 428] on div "Next slide" at bounding box center [1047, 426] width 53 height 53
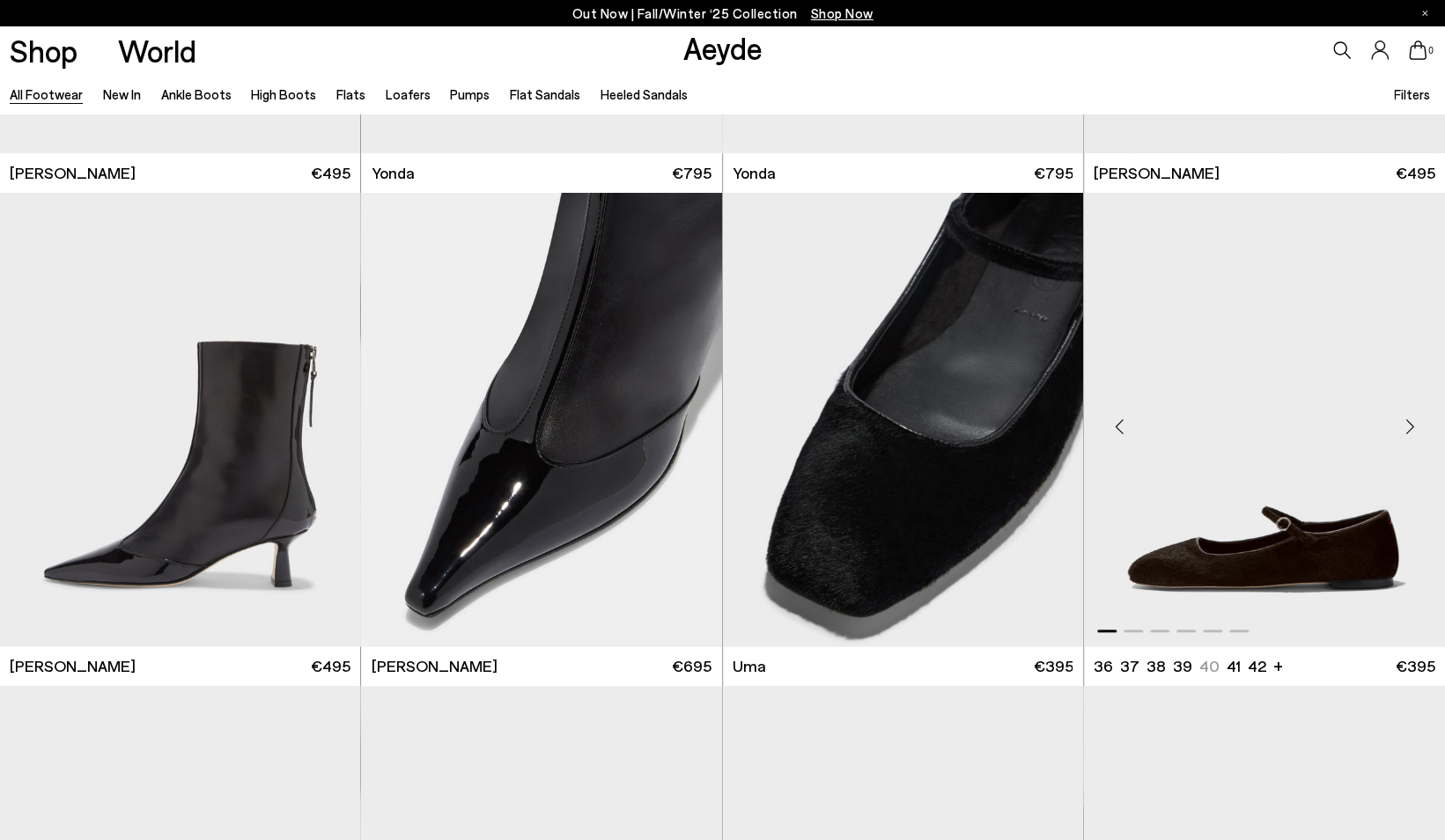
click at [1414, 422] on div "Next slide" at bounding box center [1409, 426] width 53 height 53
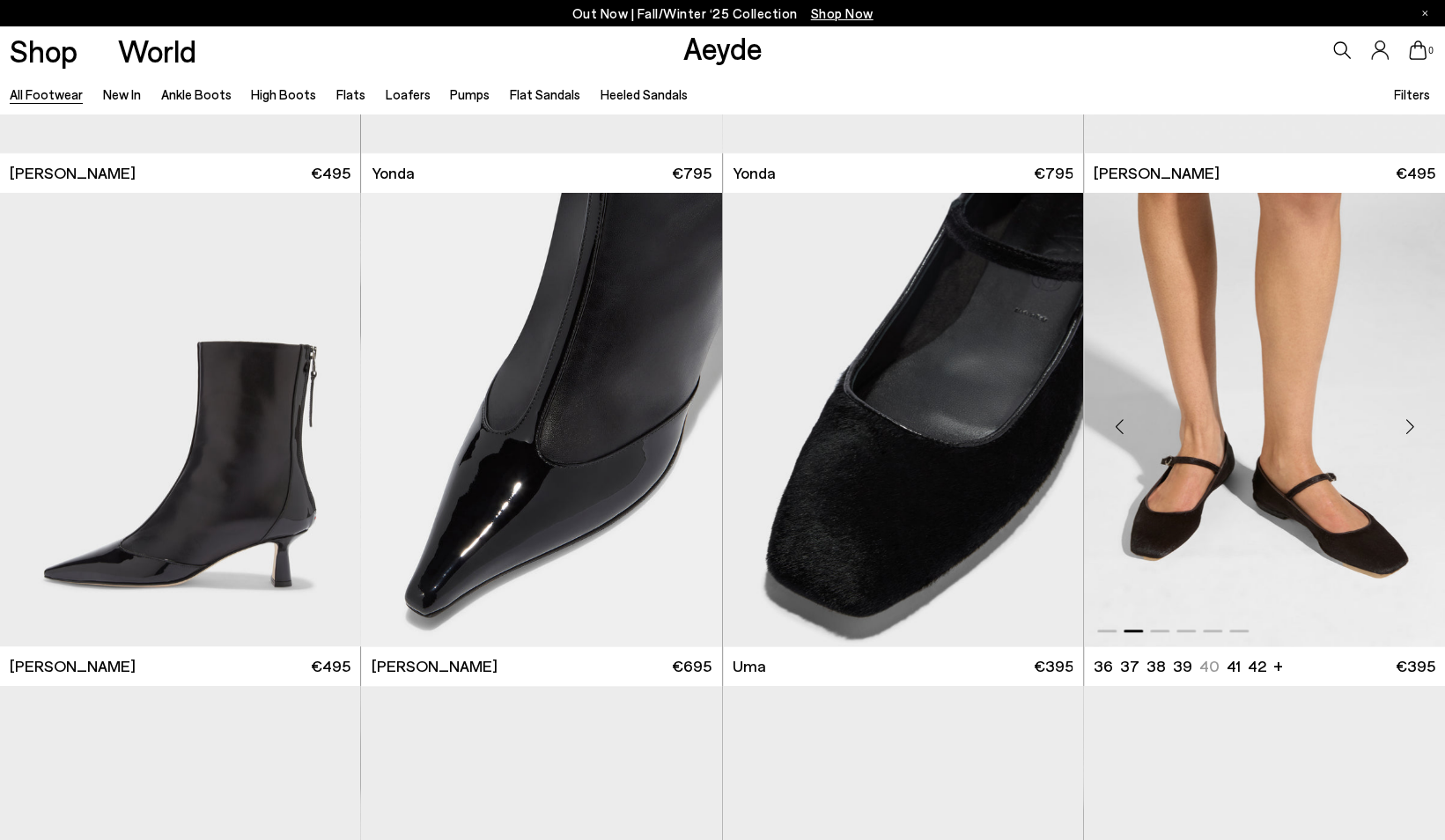
click at [1414, 422] on div "Next slide" at bounding box center [1409, 426] width 53 height 53
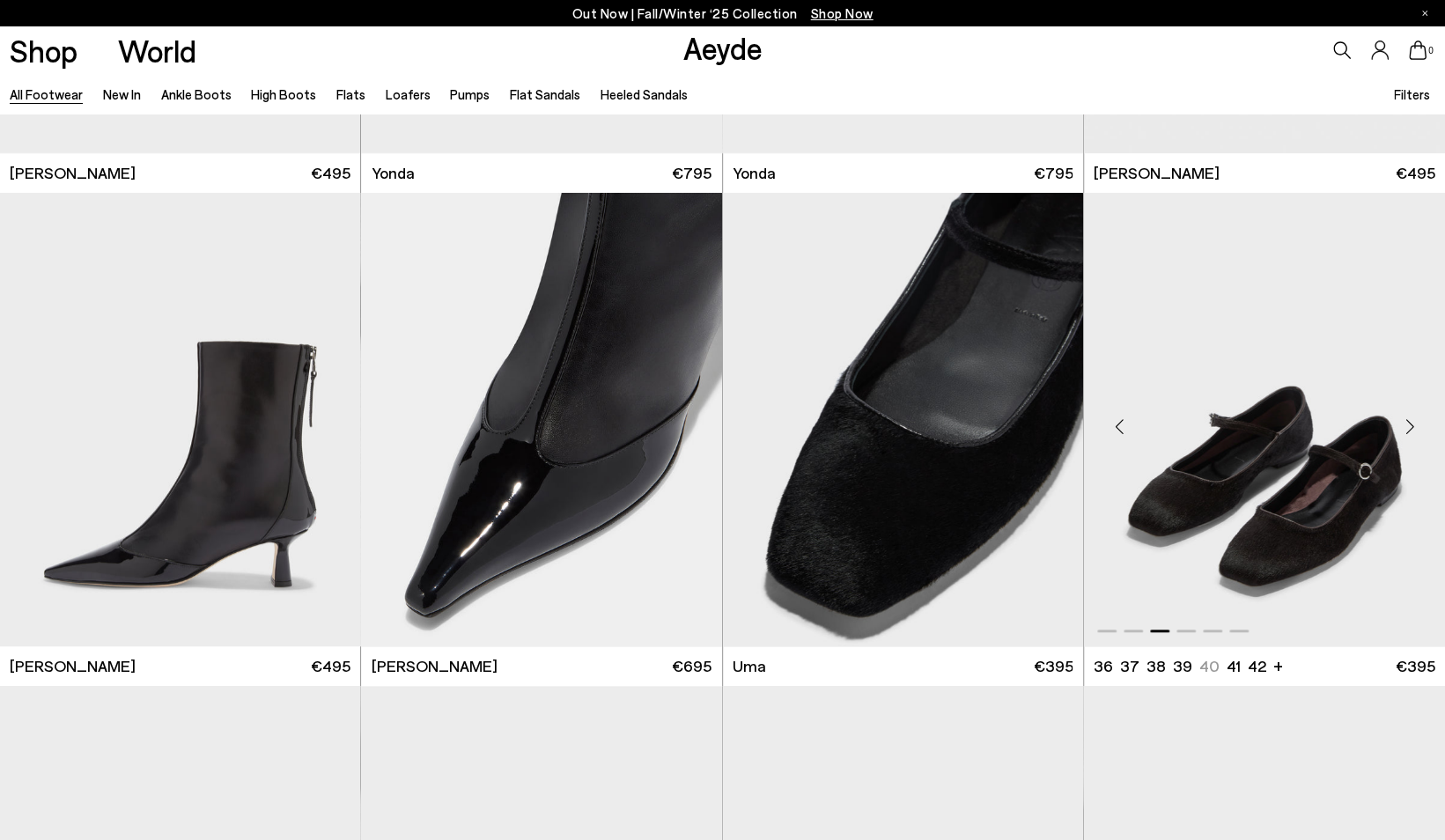
click at [1414, 422] on div "Next slide" at bounding box center [1409, 426] width 53 height 53
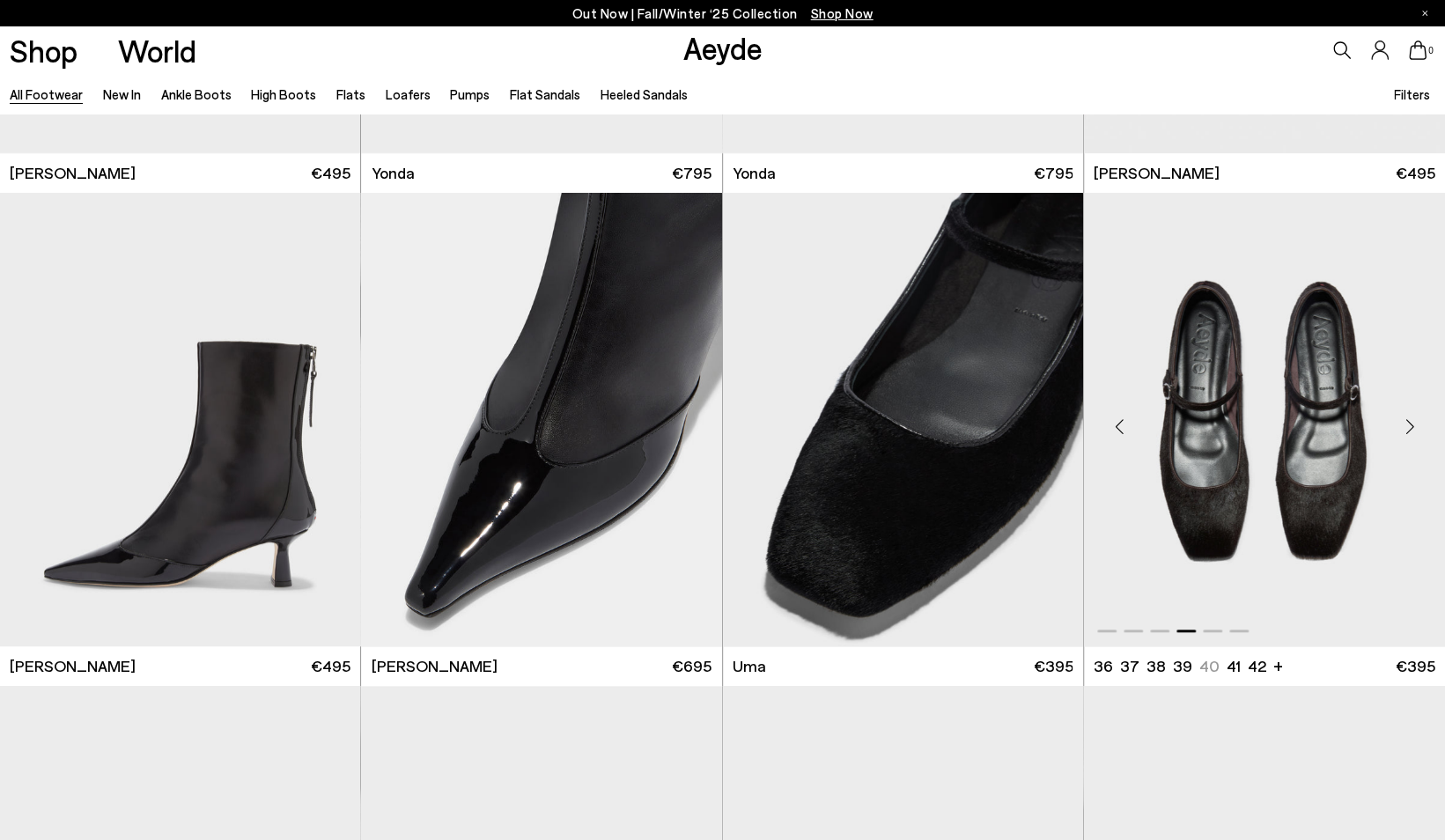
click at [1414, 422] on div "Next slide" at bounding box center [1409, 426] width 53 height 53
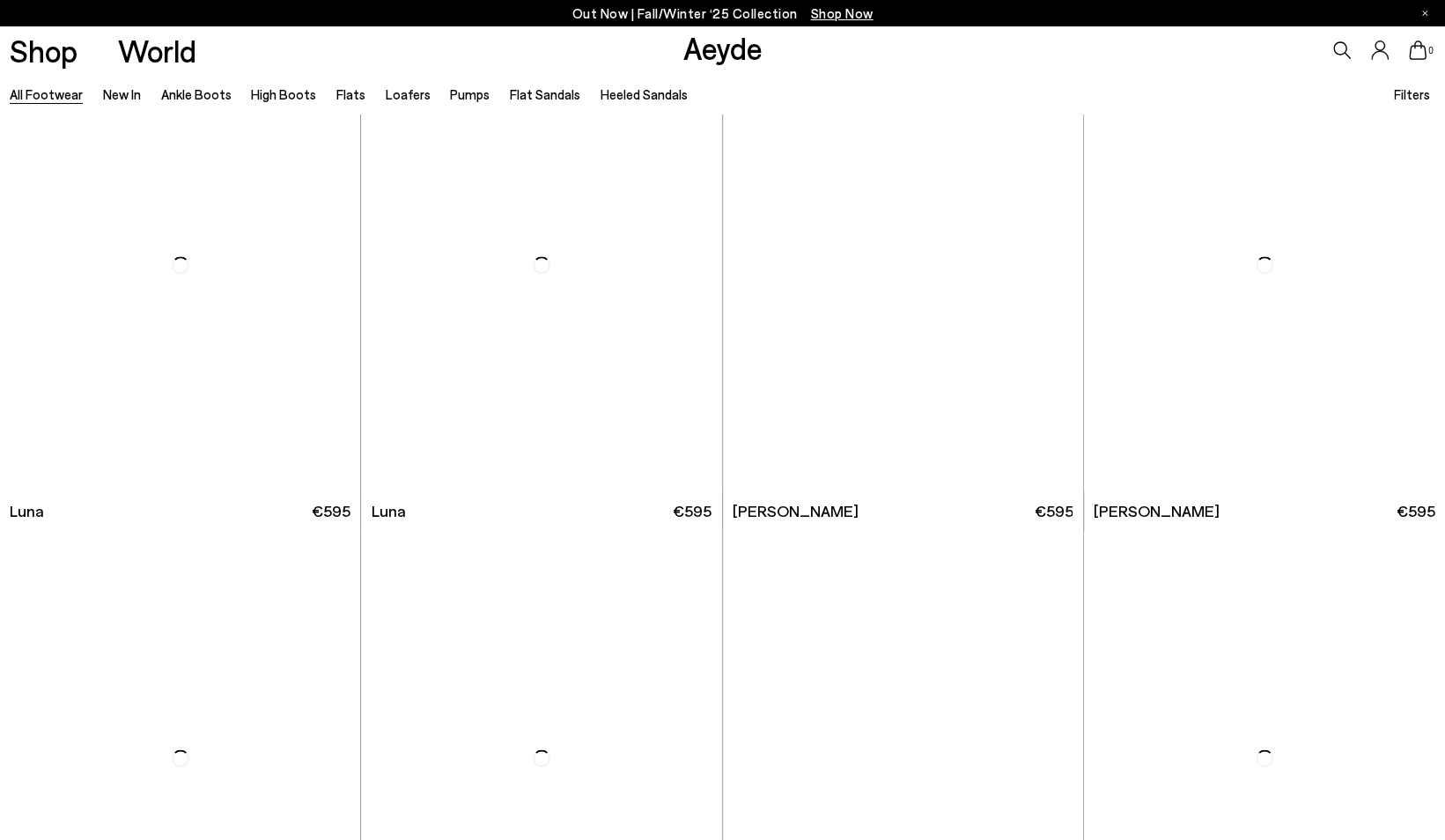
scroll to position [15407, 0]
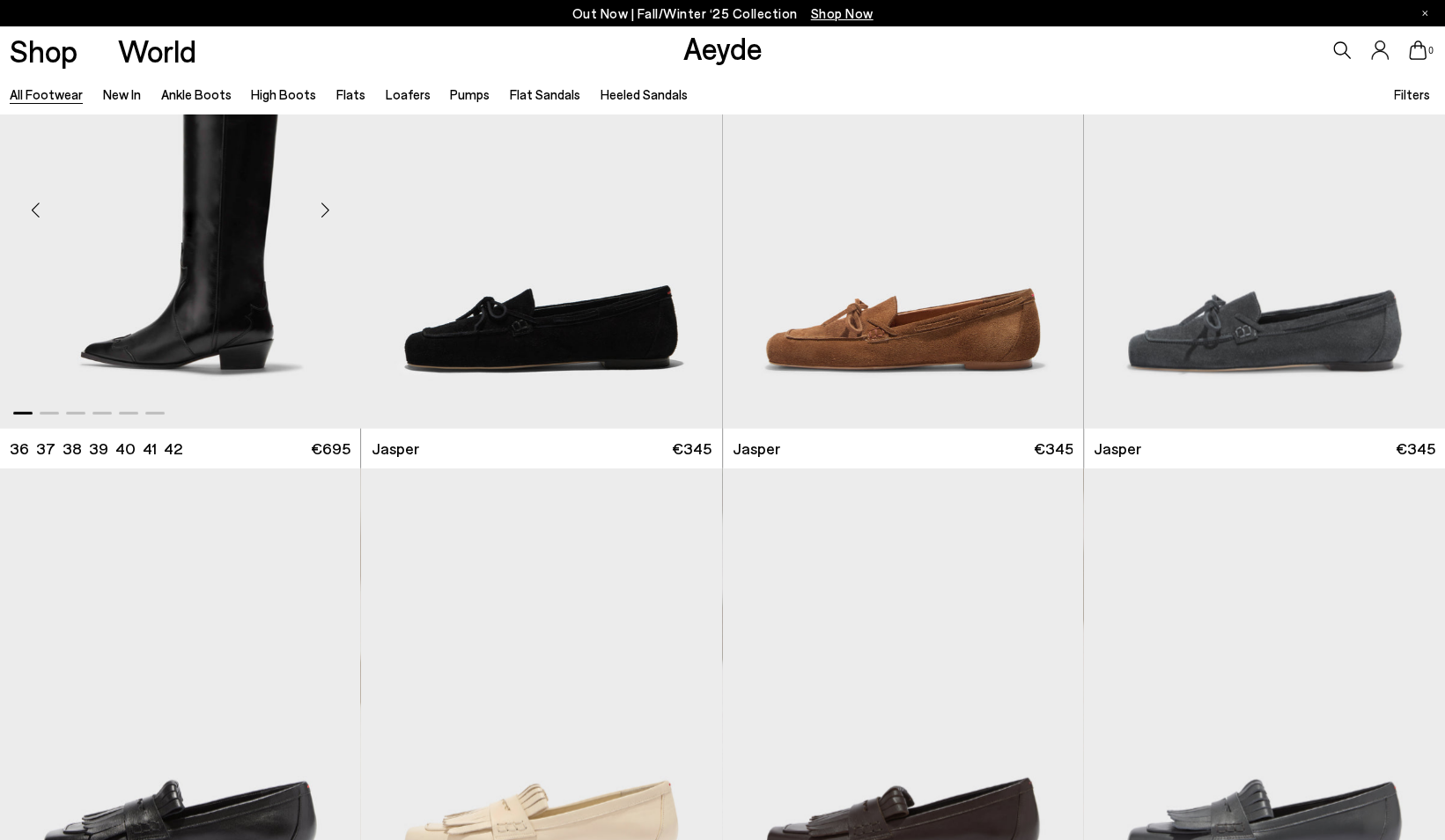
click at [323, 210] on div "Next slide" at bounding box center [324, 209] width 53 height 53
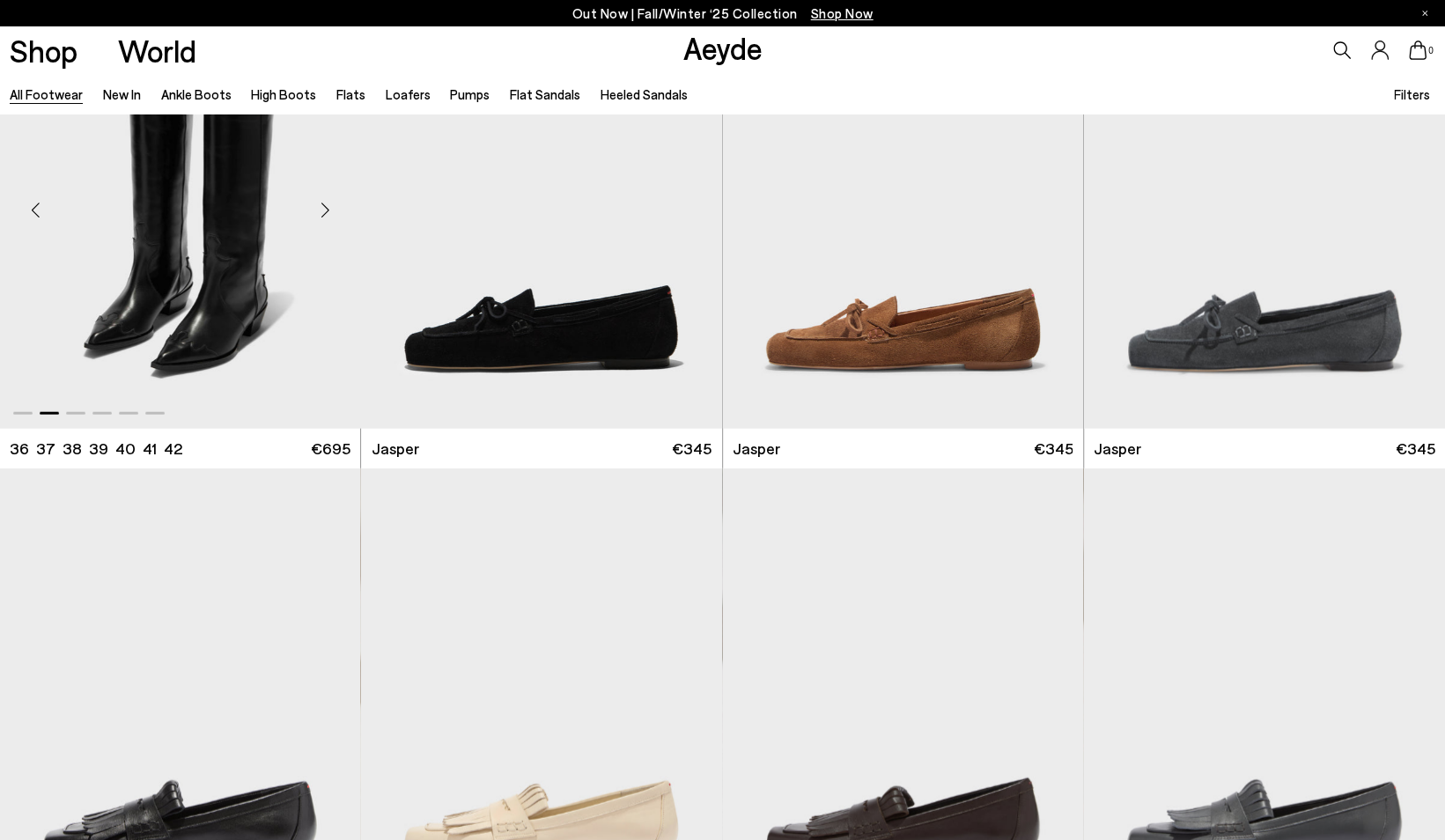
click at [323, 210] on div "Next slide" at bounding box center [324, 209] width 53 height 53
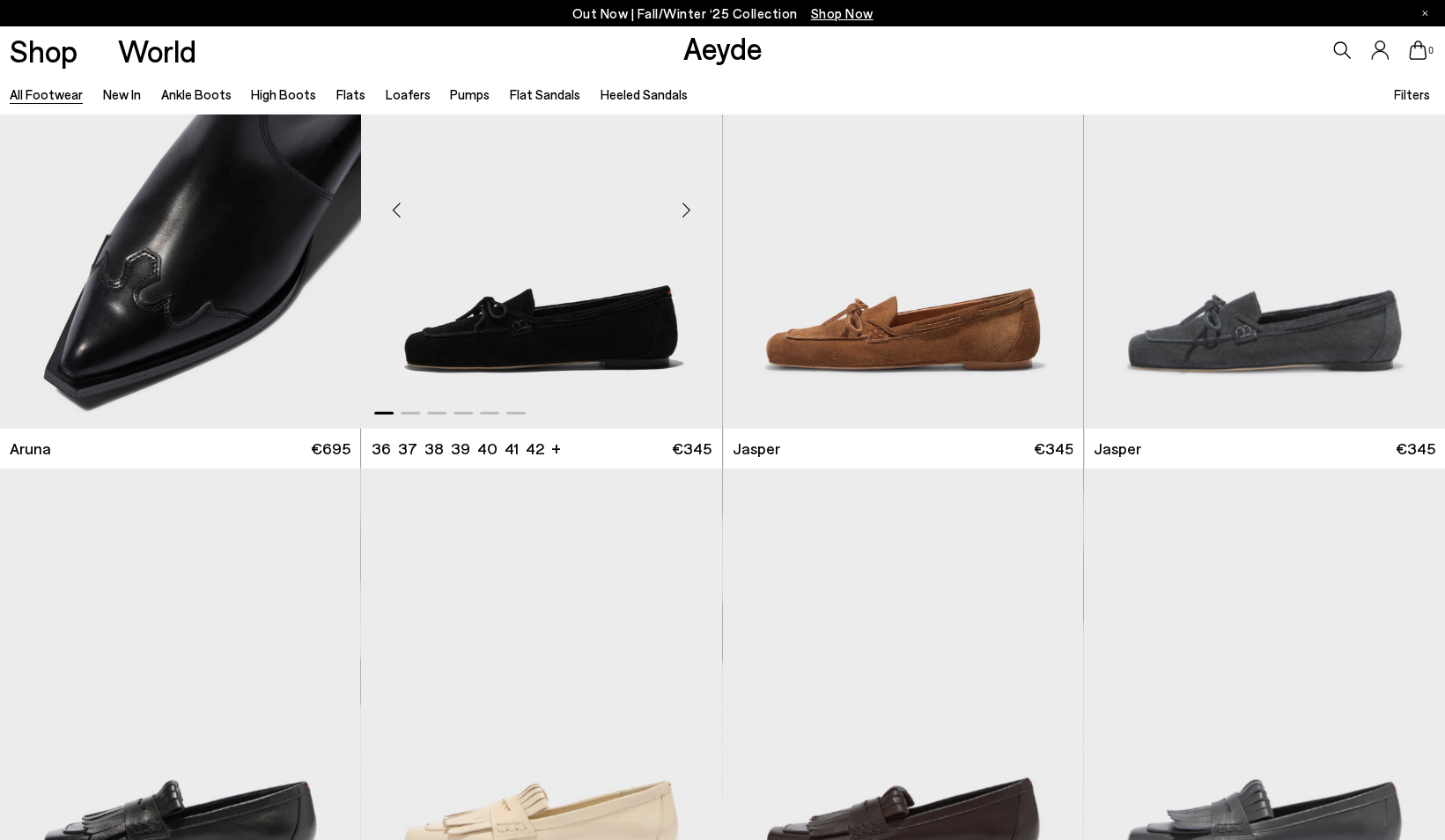
click at [686, 214] on div "Next slide" at bounding box center [686, 209] width 53 height 53
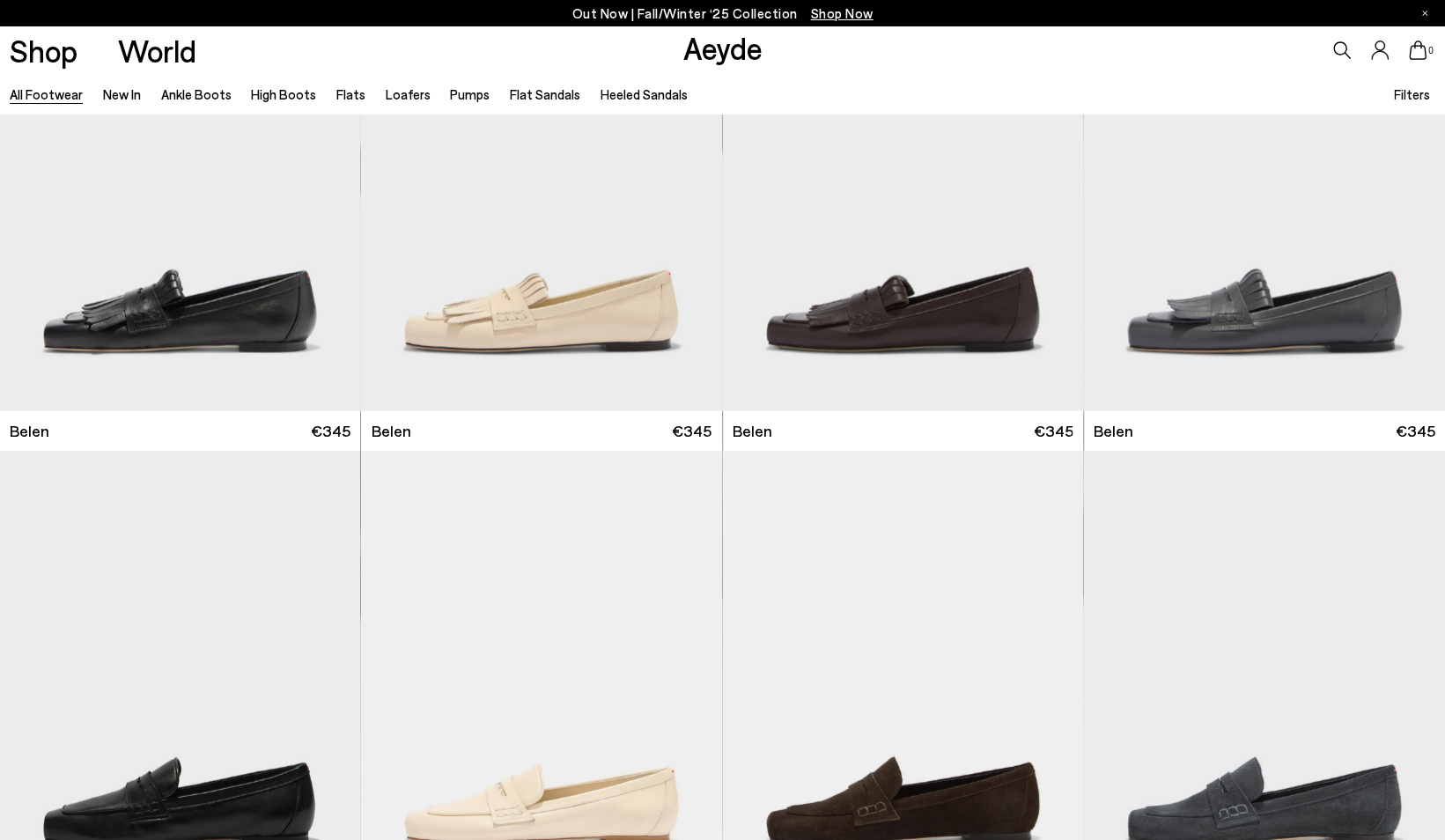
scroll to position [15919, 0]
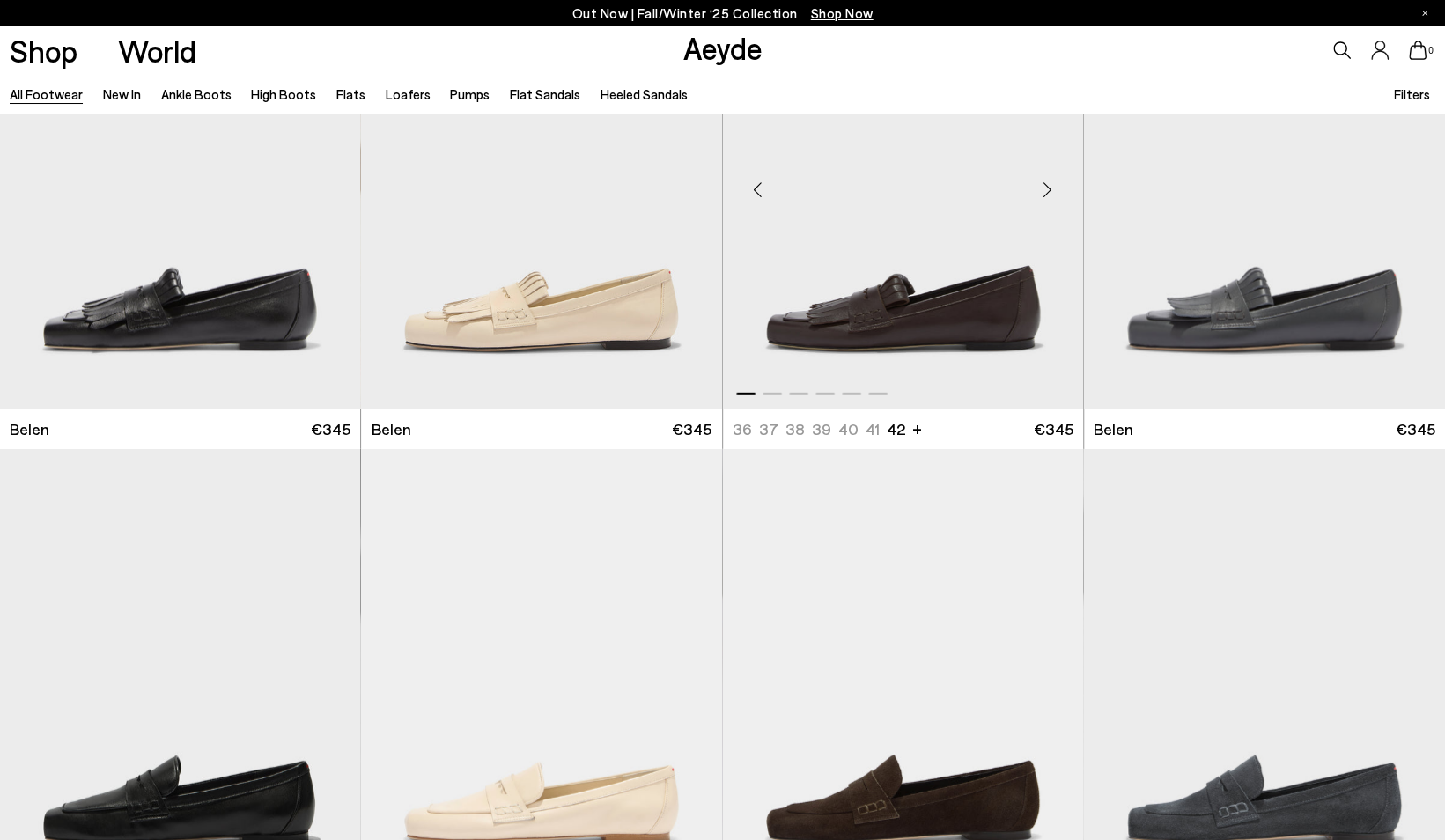
click at [1046, 176] on div "Next slide" at bounding box center [1047, 189] width 53 height 53
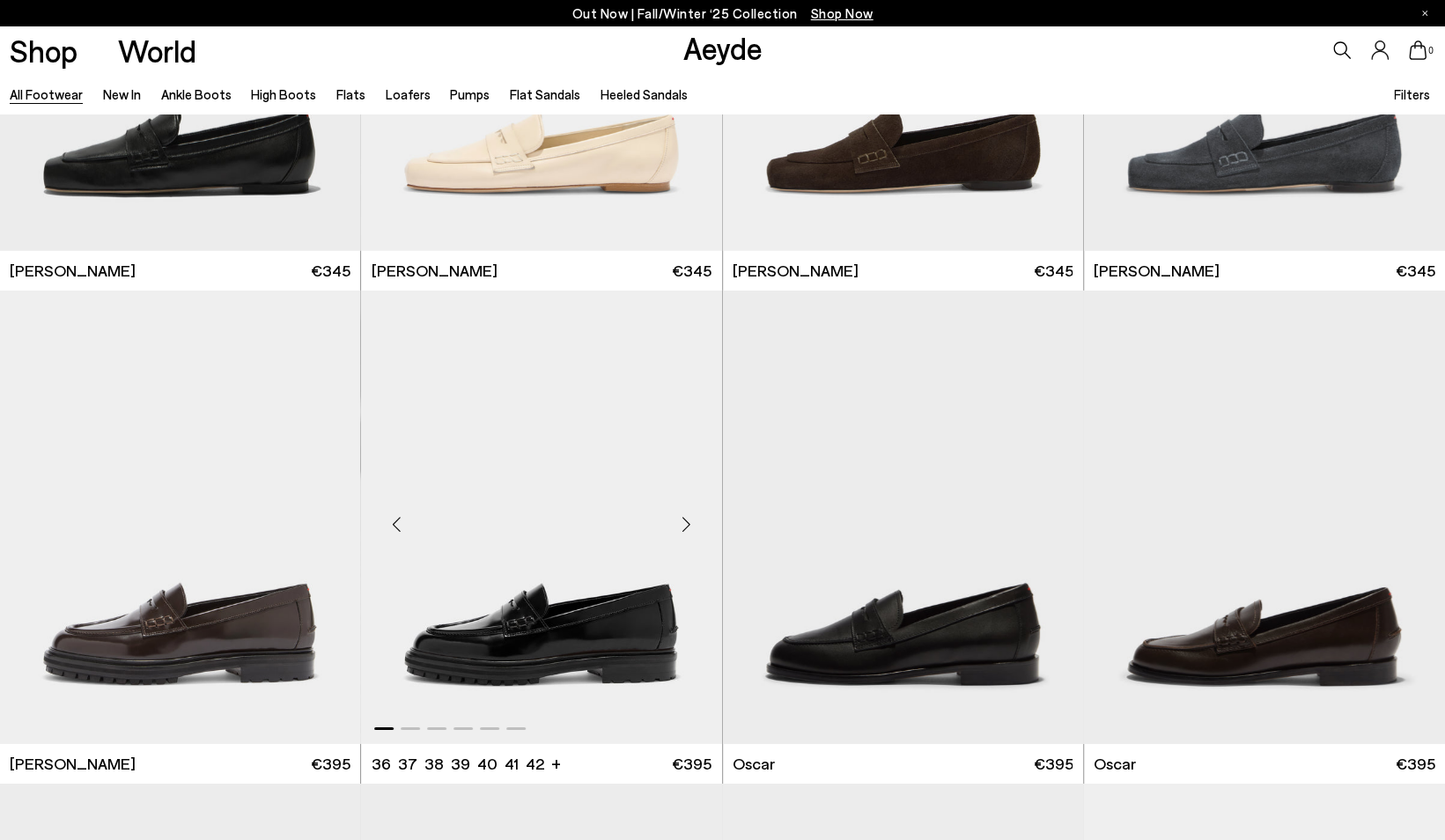
scroll to position [16570, 0]
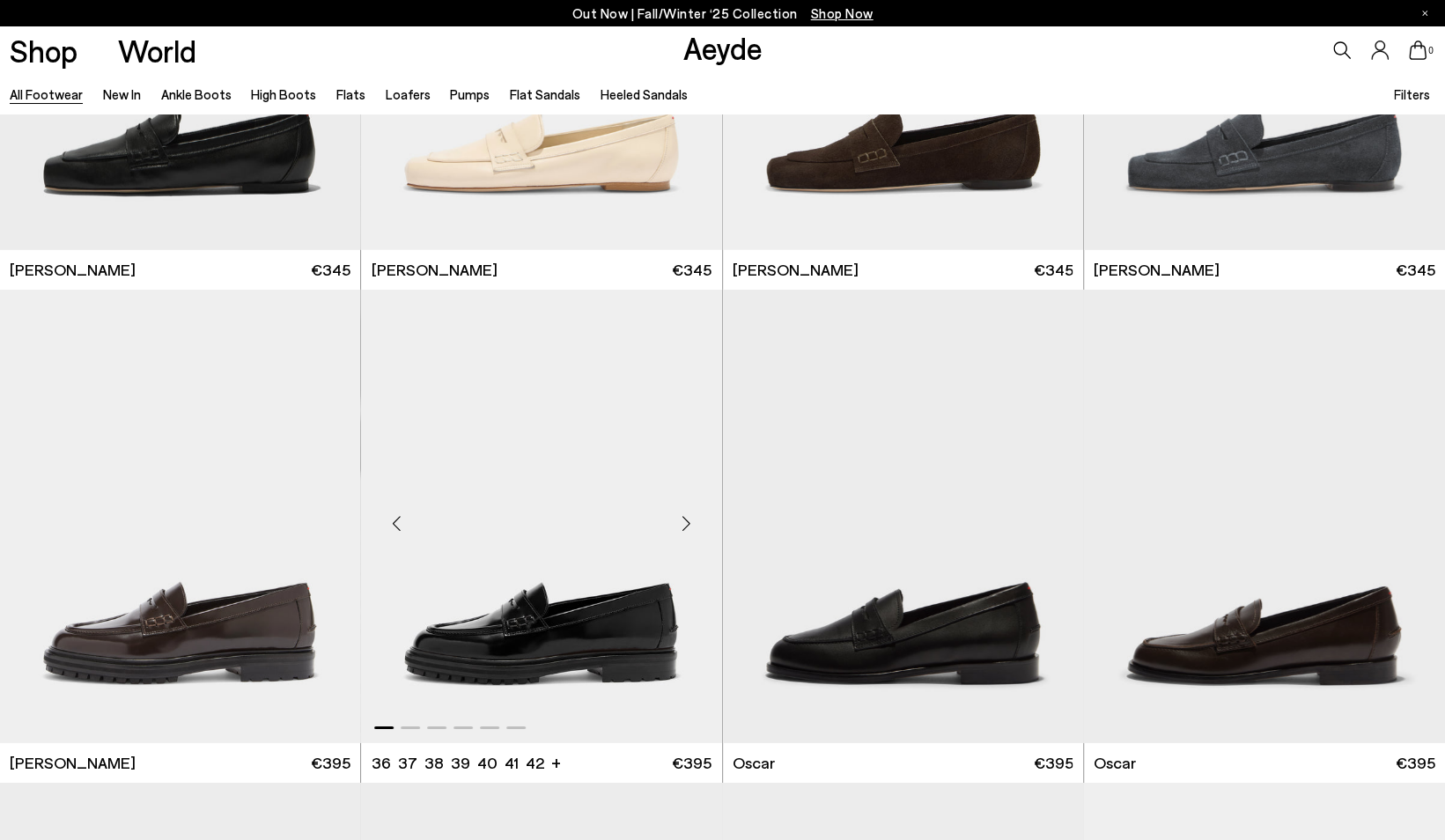
click at [687, 516] on div "Next slide" at bounding box center [686, 523] width 53 height 53
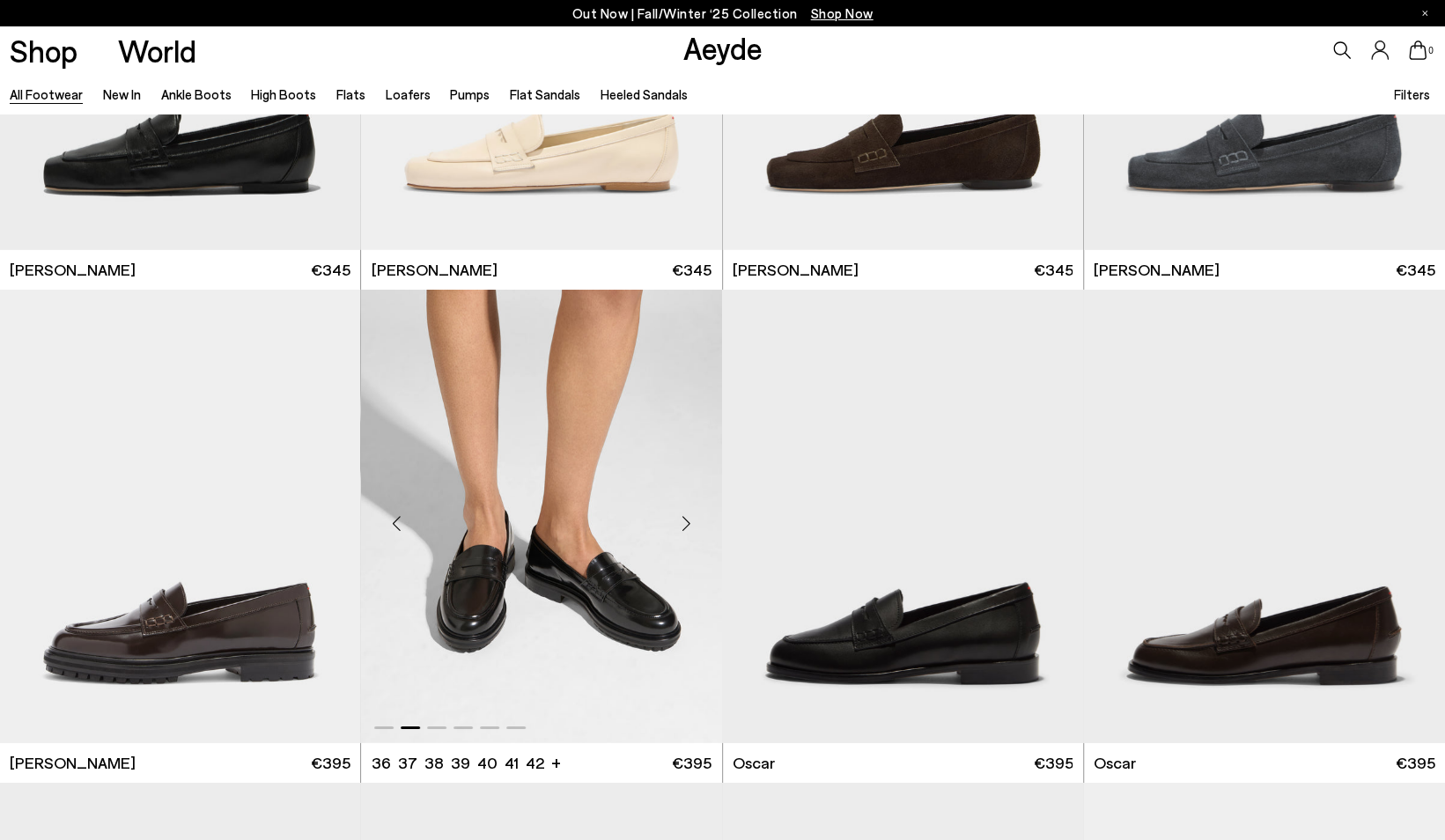
click at [687, 516] on div "Next slide" at bounding box center [686, 523] width 53 height 53
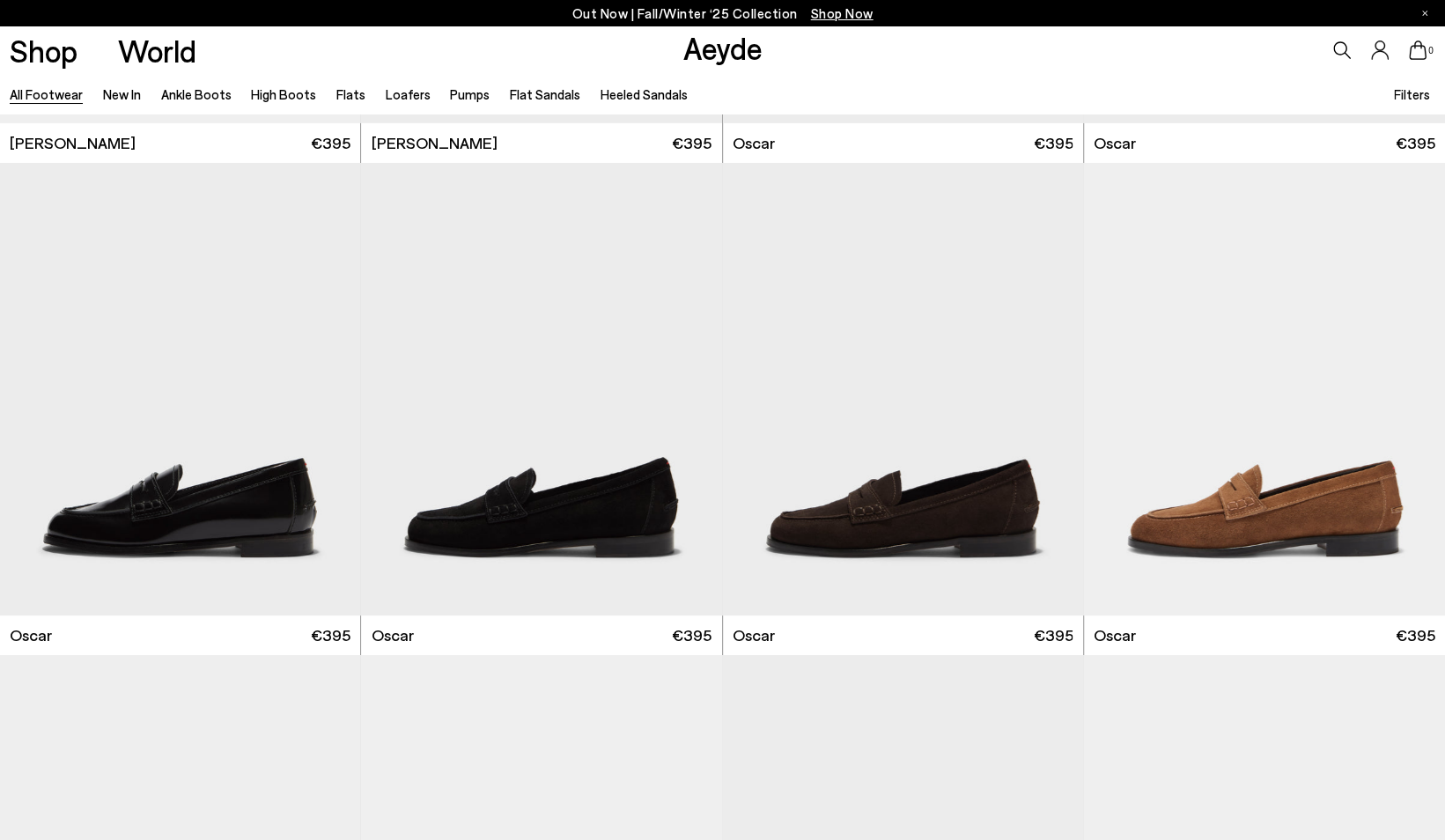
scroll to position [17191, 0]
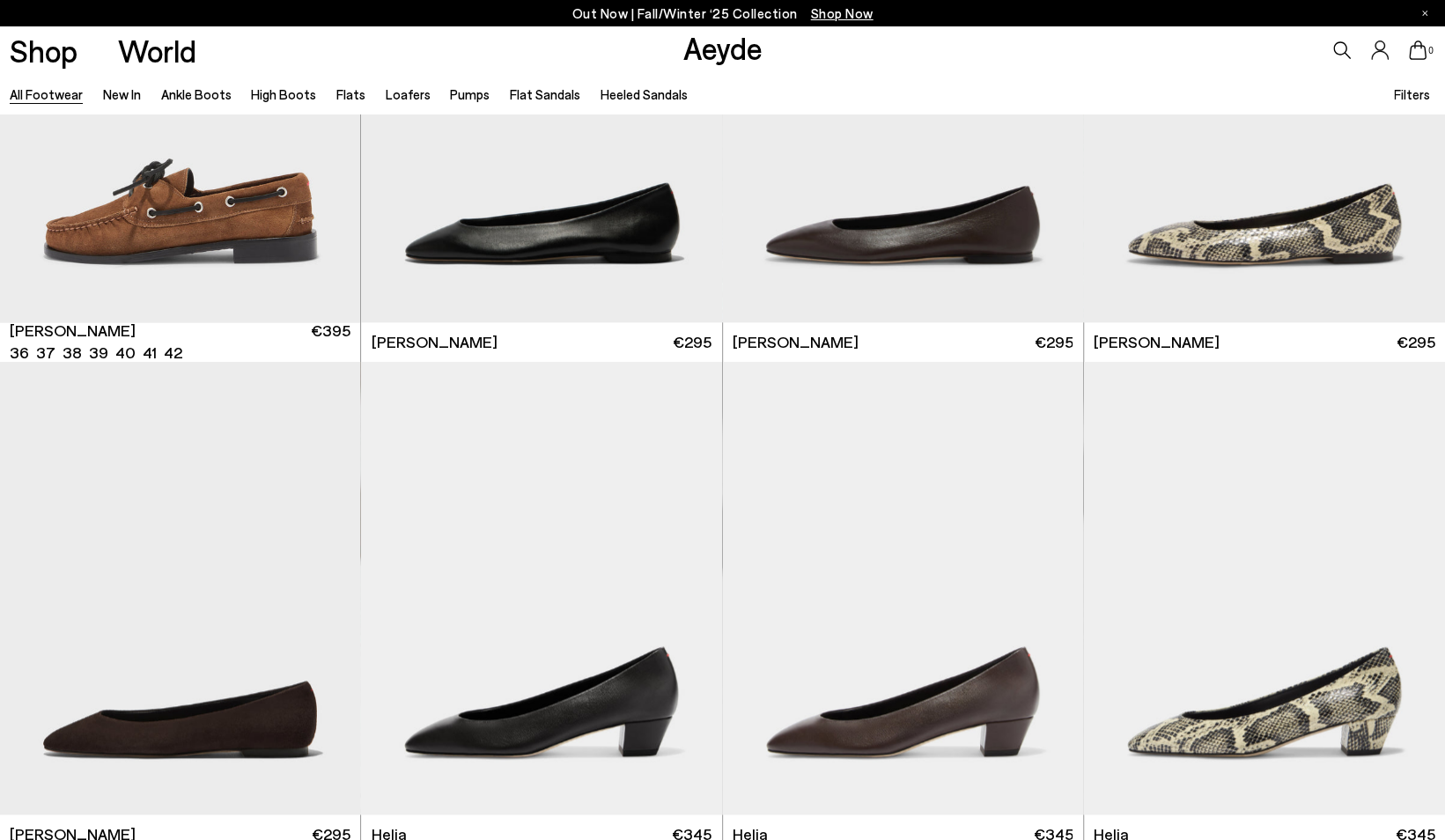
scroll to position [18480, 0]
